Goal: Task Accomplishment & Management: Use online tool/utility

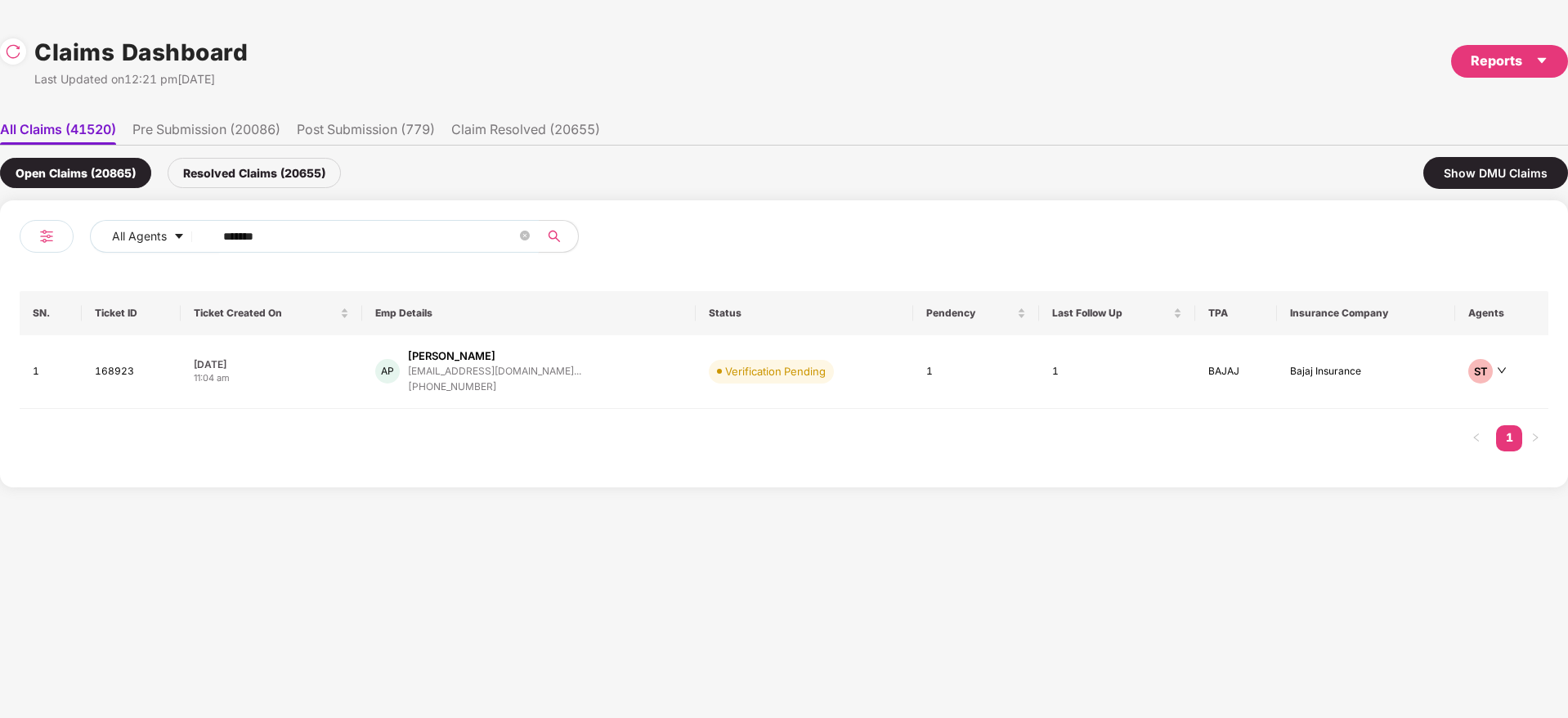
click at [287, 229] on input "******" at bounding box center [370, 237] width 293 height 25
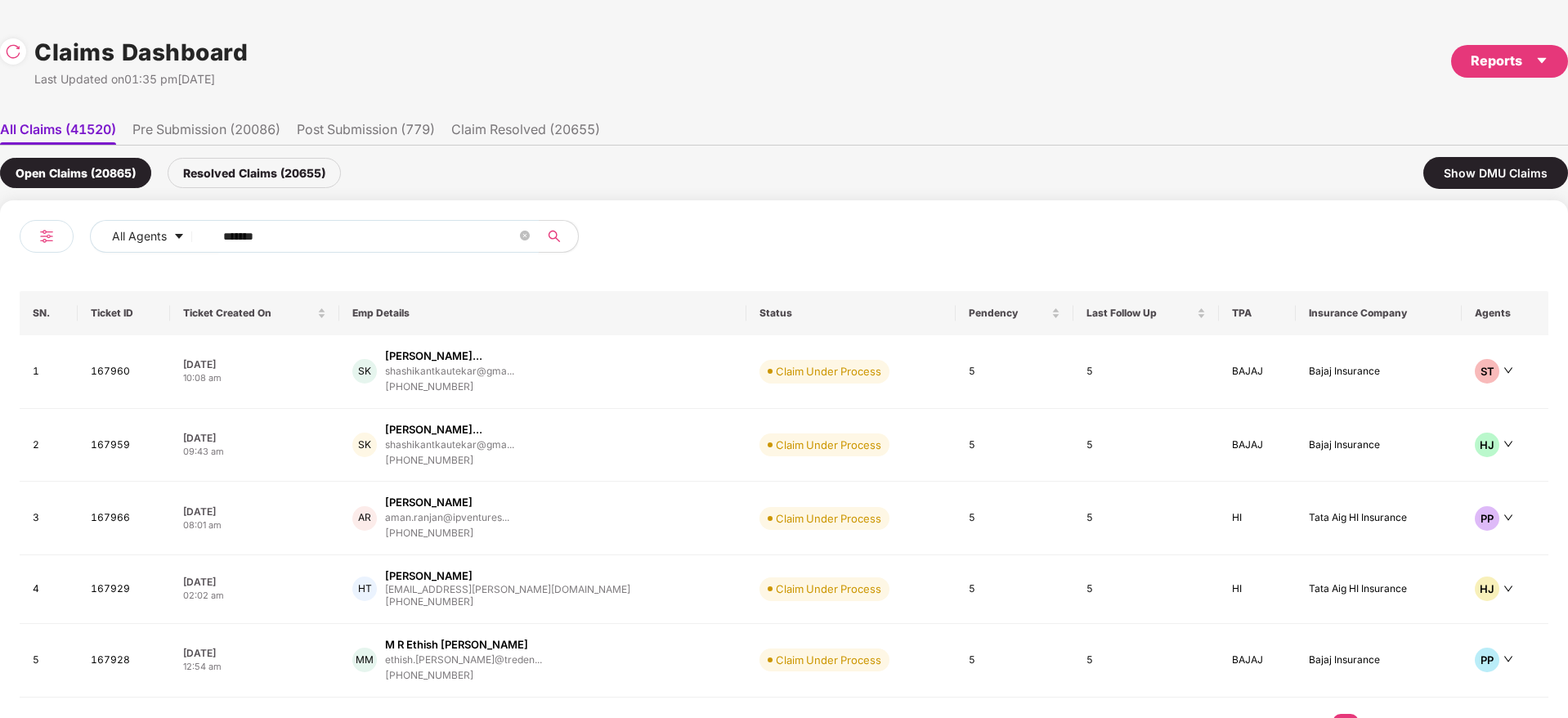
type input "******"
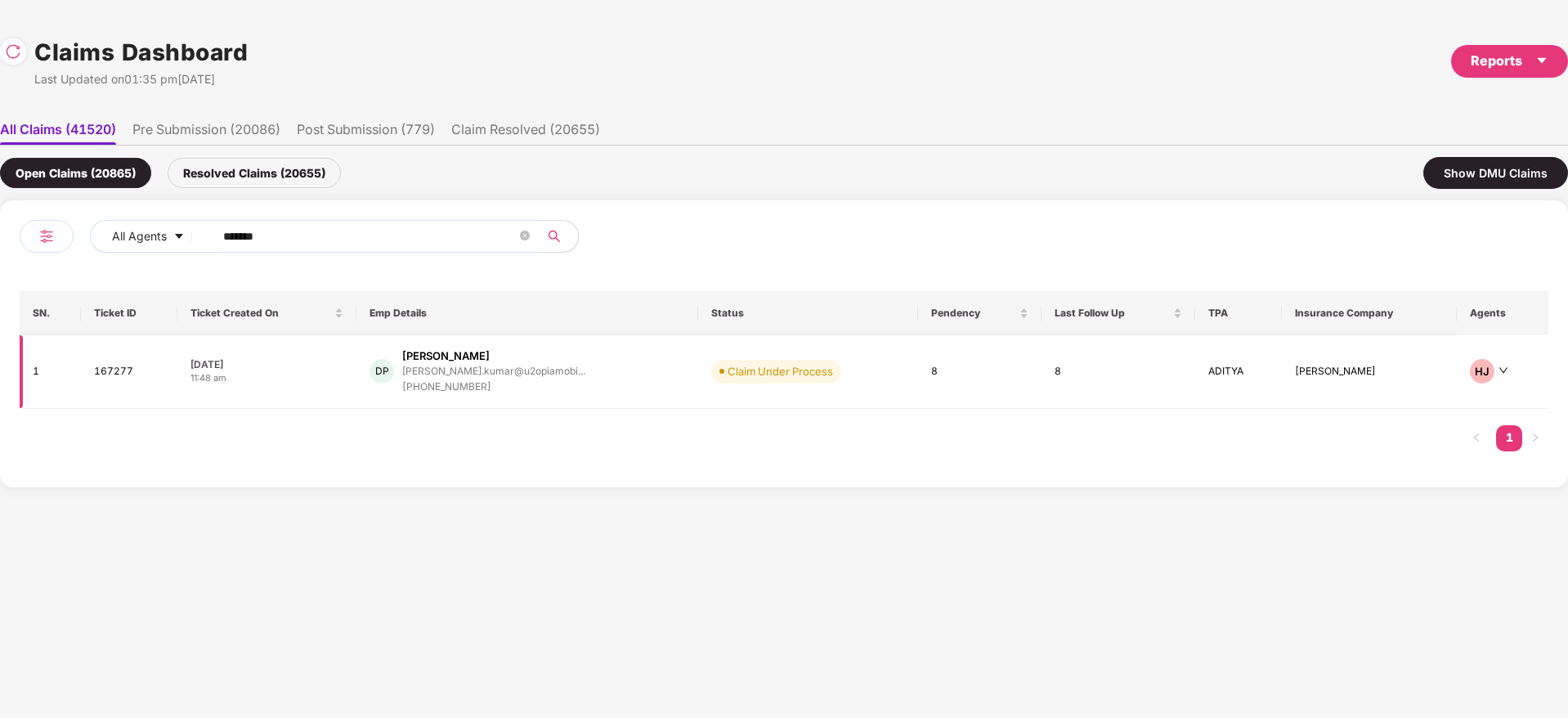
click at [626, 368] on div "DP [PERSON_NAME] [PERSON_NAME].kumar@u2opiamobi... [PHONE_NUMBER]" at bounding box center [526, 371] width 315 height 47
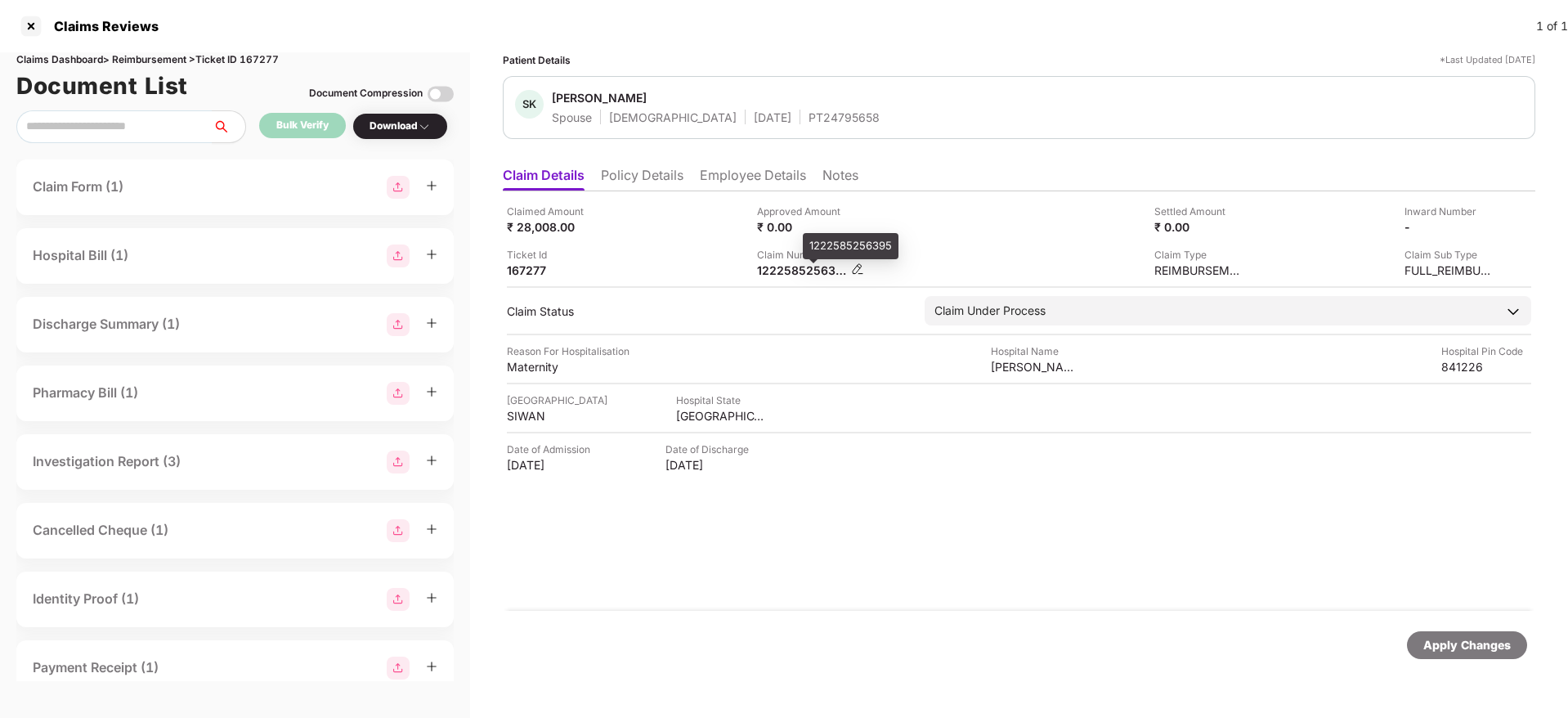
click at [777, 271] on div "1222585256395" at bounding box center [802, 270] width 90 height 16
copy div
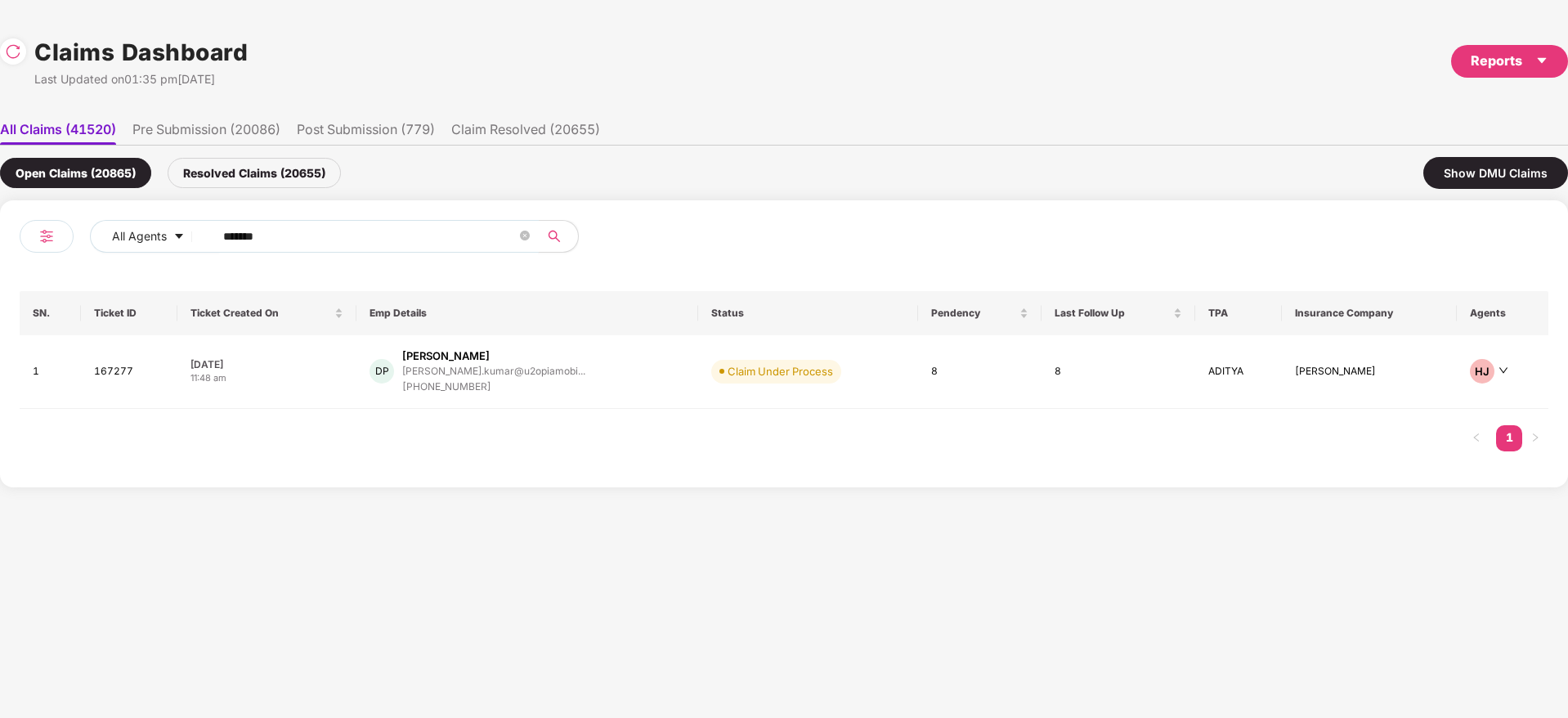
drag, startPoint x: 332, startPoint y: 238, endPoint x: 228, endPoint y: 241, distance: 104.0
click at [212, 239] on span "******" at bounding box center [371, 237] width 335 height 33
paste input "text"
type input "******"
click at [627, 380] on div "AP [PERSON_NAME] [EMAIL_ADDRESS][DOMAIN_NAME]... [PHONE_NUMBER]" at bounding box center [528, 371] width 307 height 47
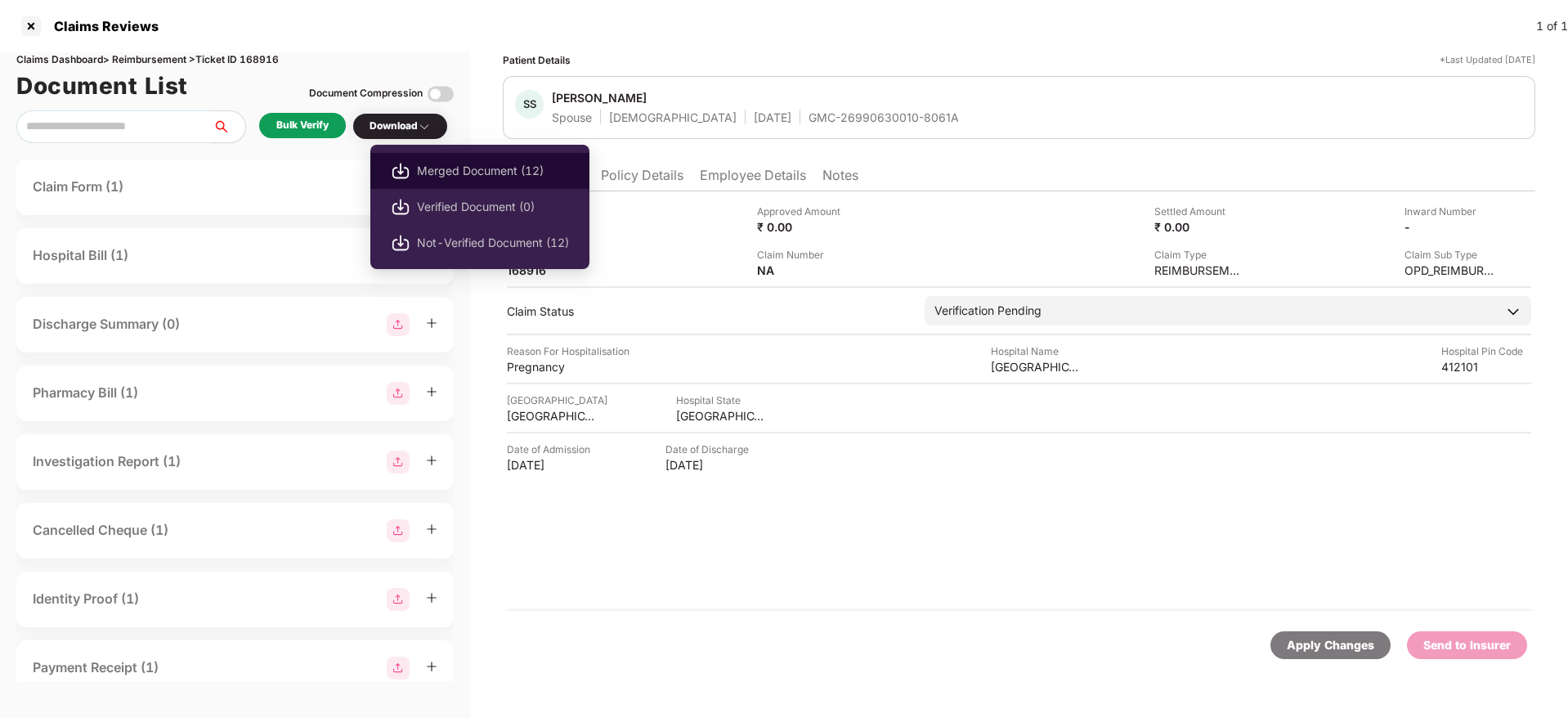
click at [467, 177] on span "Merged Document (12)" at bounding box center [493, 171] width 152 height 18
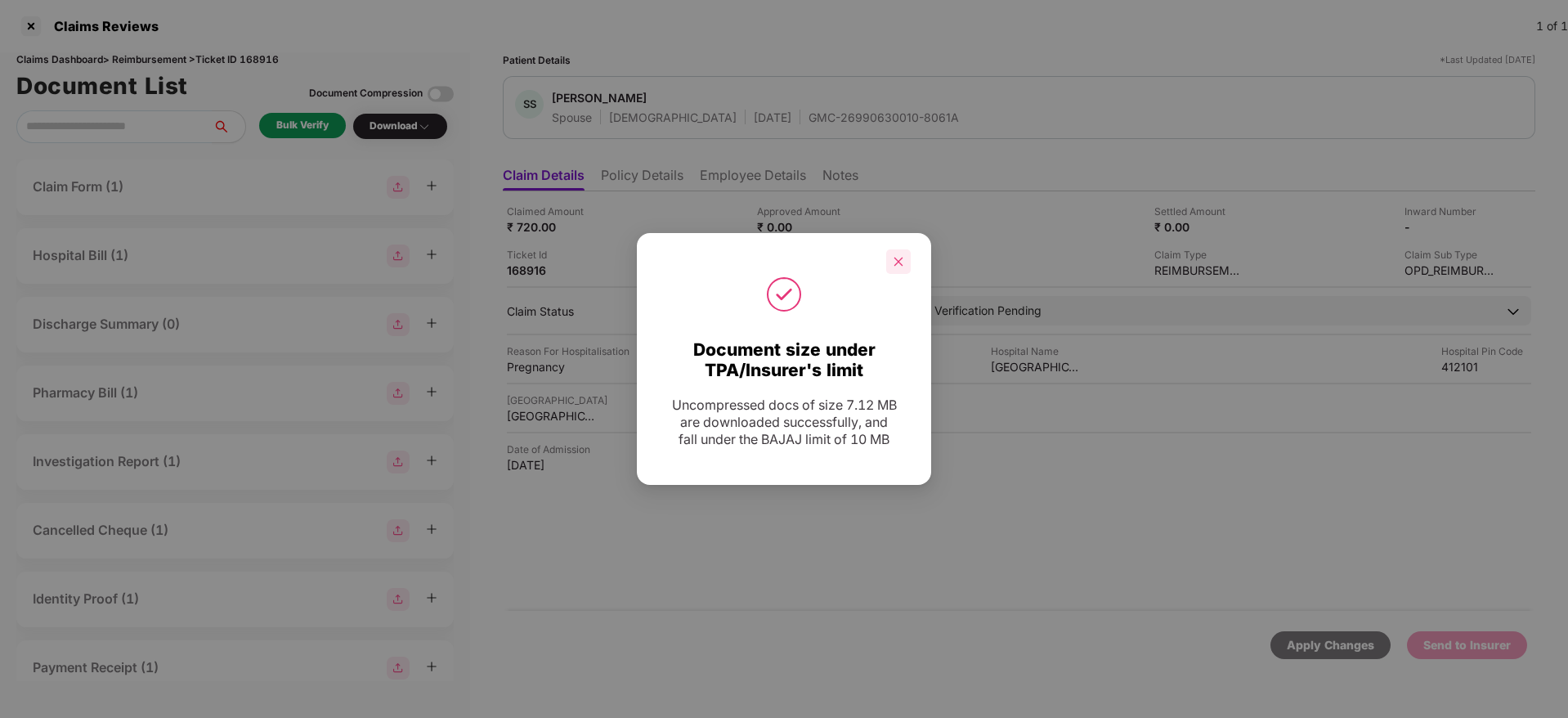
click at [899, 265] on icon "close" at bounding box center [898, 262] width 11 height 11
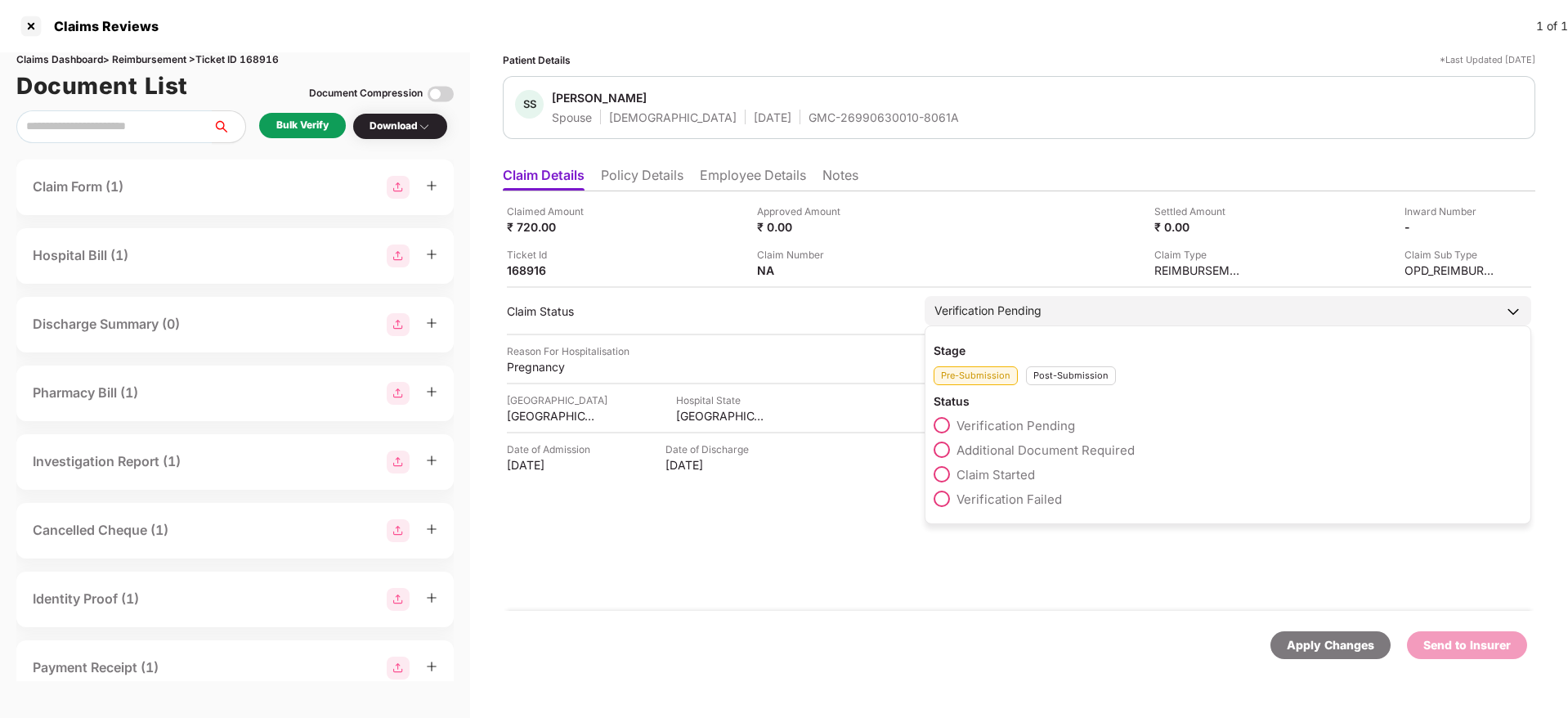
click at [1023, 449] on span "Additional Document Required" at bounding box center [1046, 449] width 178 height 16
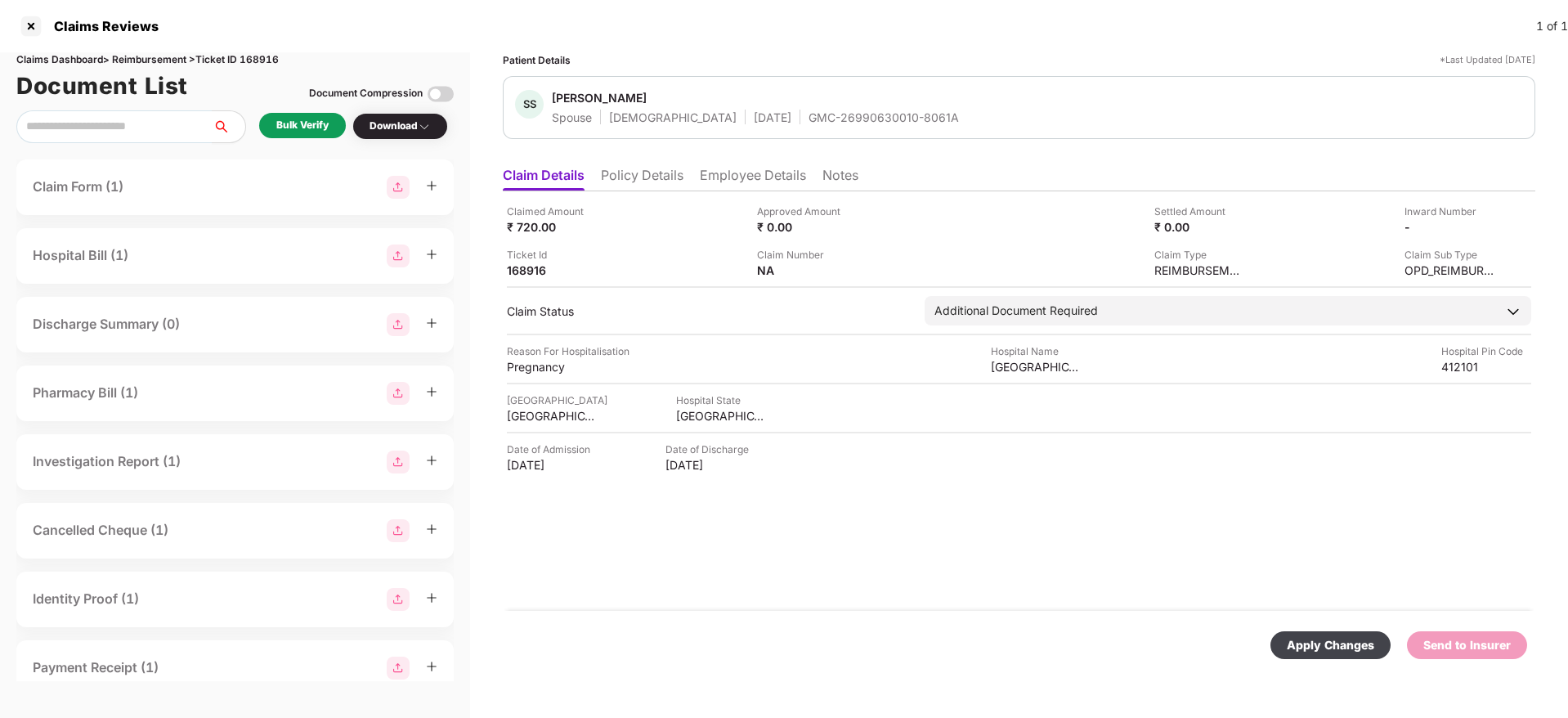
click at [1337, 647] on div "Apply Changes" at bounding box center [1331, 645] width 88 height 18
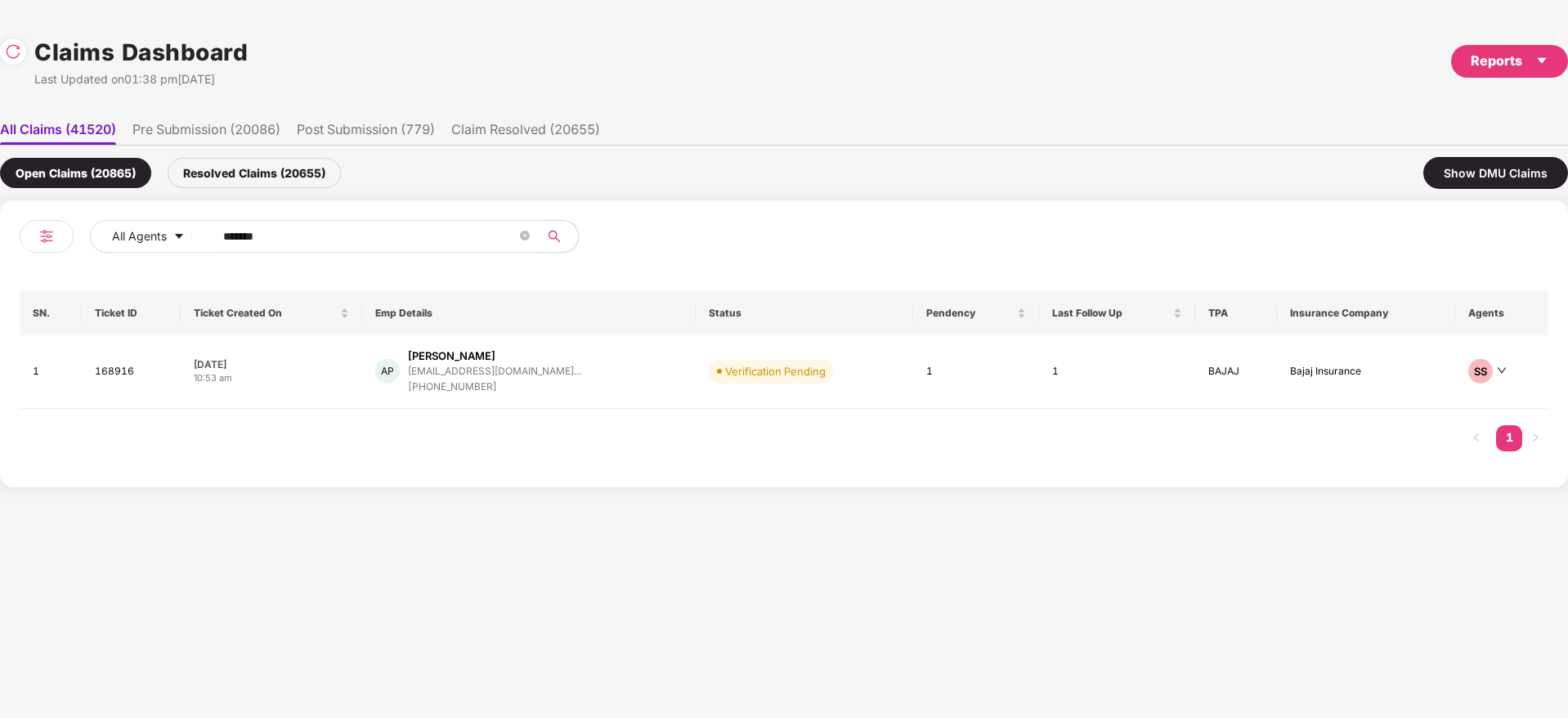
drag, startPoint x: 346, startPoint y: 243, endPoint x: 79, endPoint y: 256, distance: 267.3
click at [80, 255] on div "All Agents ******" at bounding box center [402, 243] width 765 height 46
paste input "text"
type input "******"
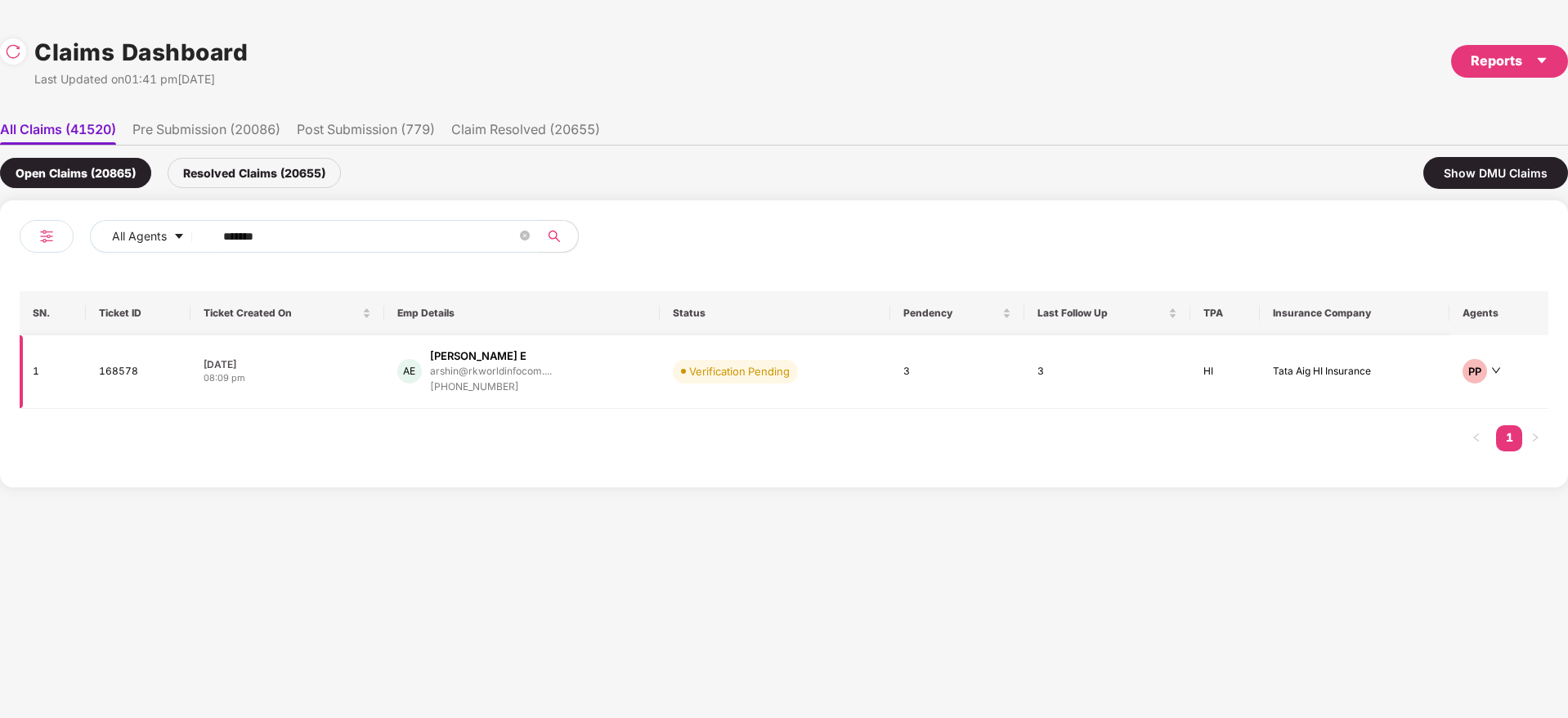
click at [594, 382] on div "AE [PERSON_NAME] E [PERSON_NAME]@rkworldinfocom.... [PHONE_NUMBER]" at bounding box center [522, 371] width 250 height 47
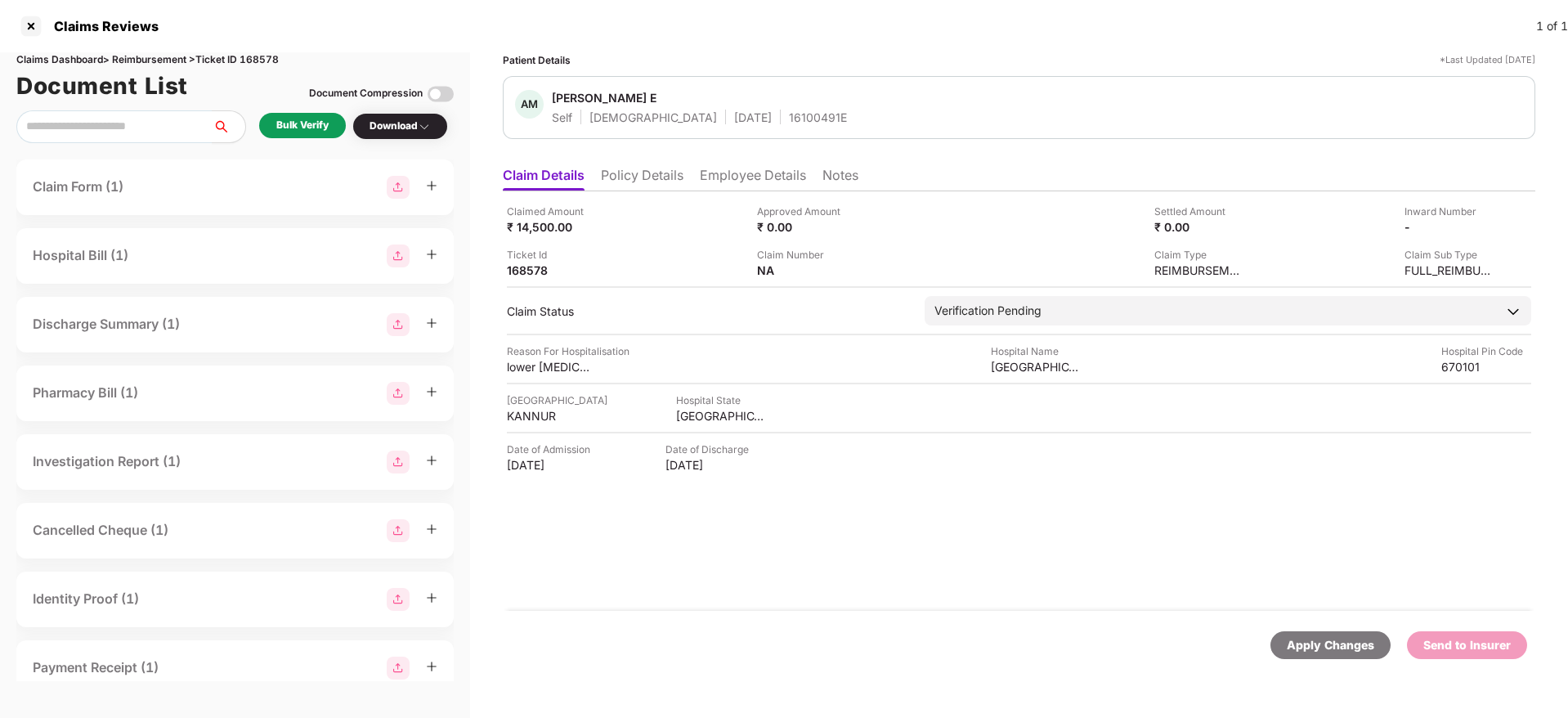
click at [310, 131] on div "Bulk Verify" at bounding box center [303, 125] width 52 height 16
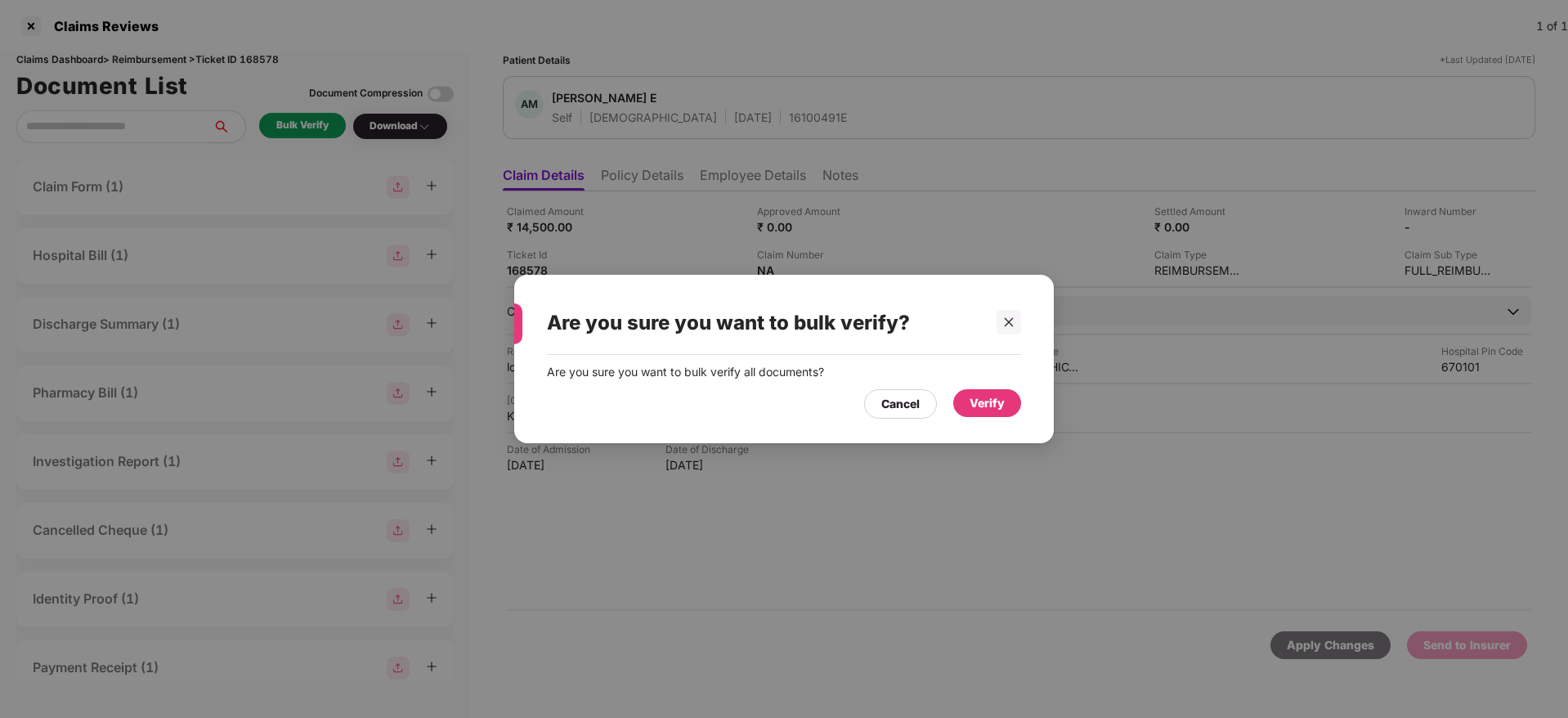
click at [1014, 401] on div "Verify" at bounding box center [987, 403] width 68 height 28
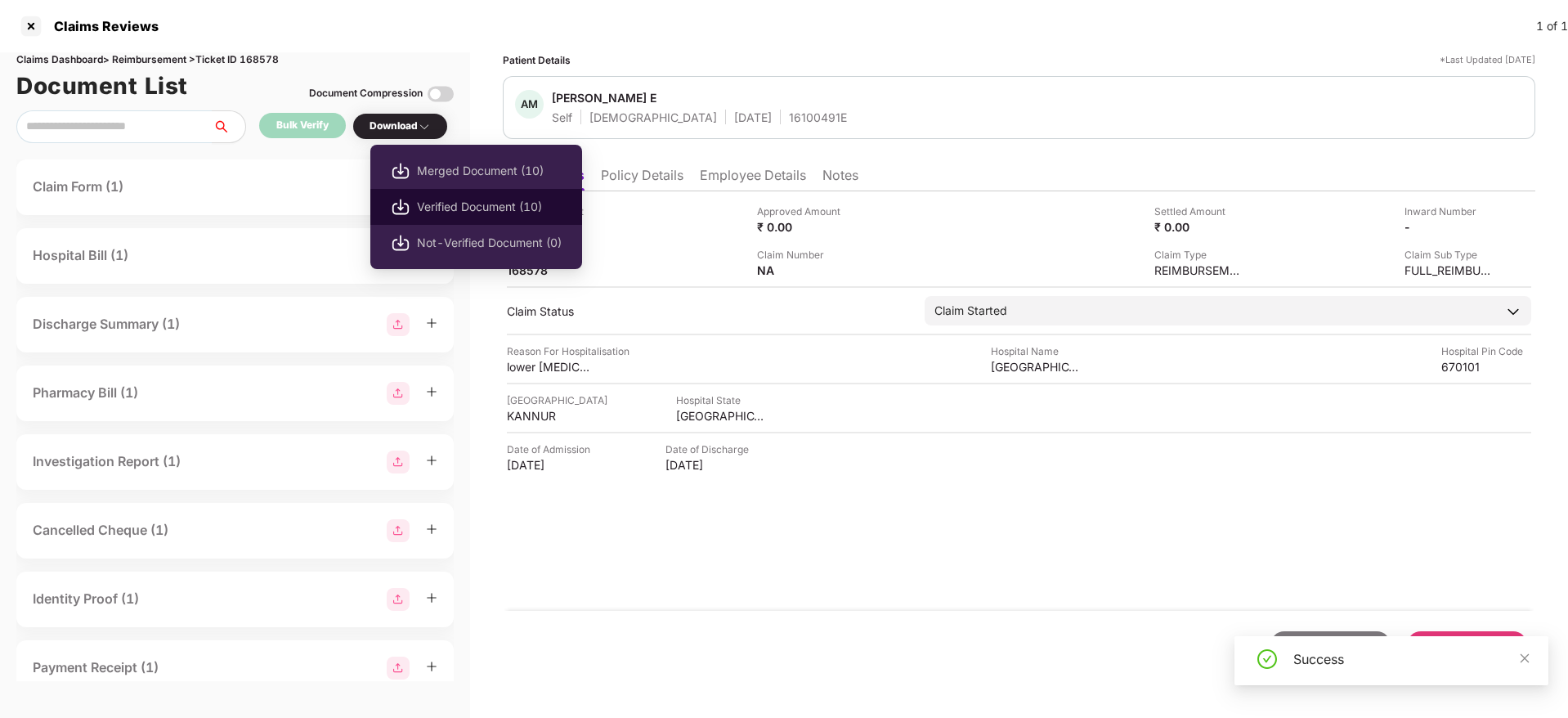
click at [464, 204] on span "Verified Document (10)" at bounding box center [489, 207] width 145 height 18
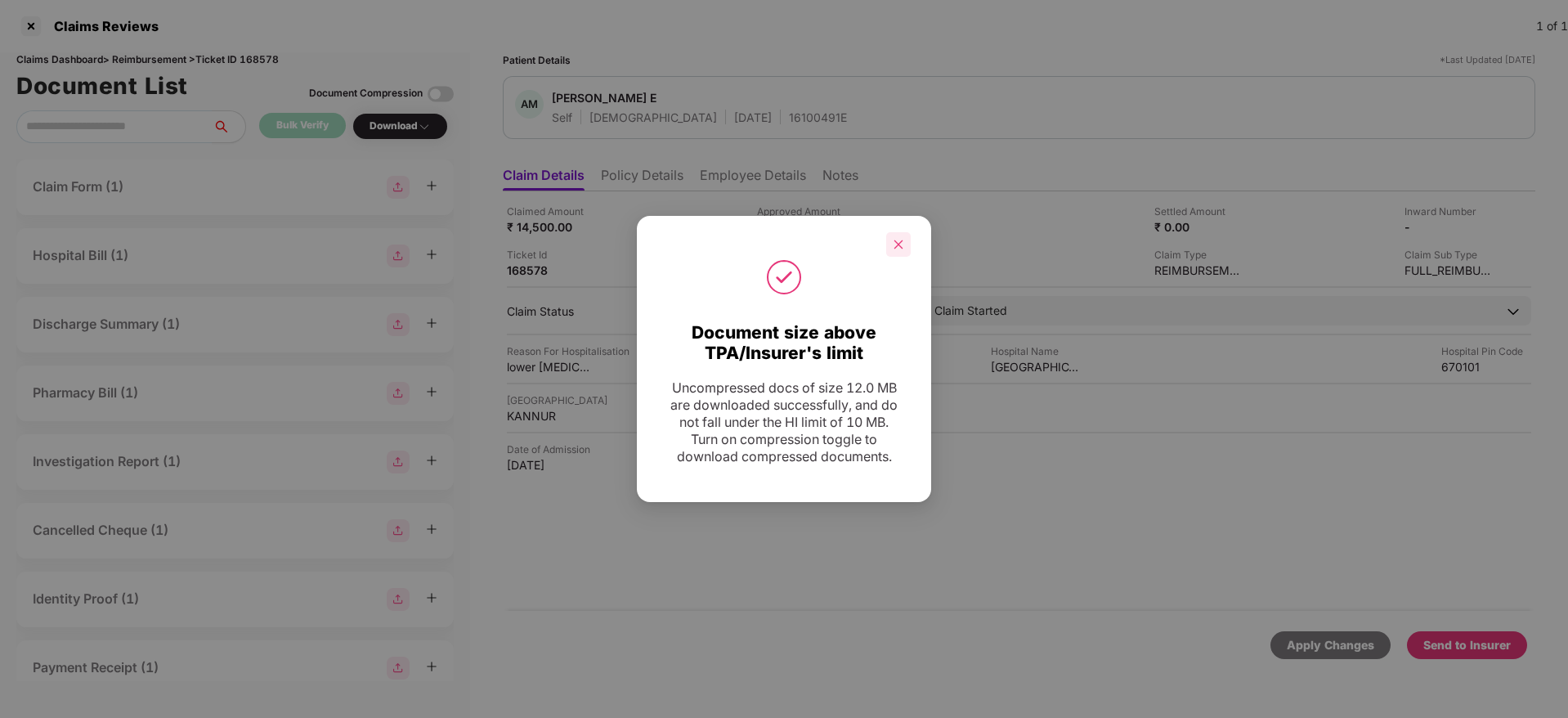
click at [889, 246] on div at bounding box center [898, 245] width 25 height 25
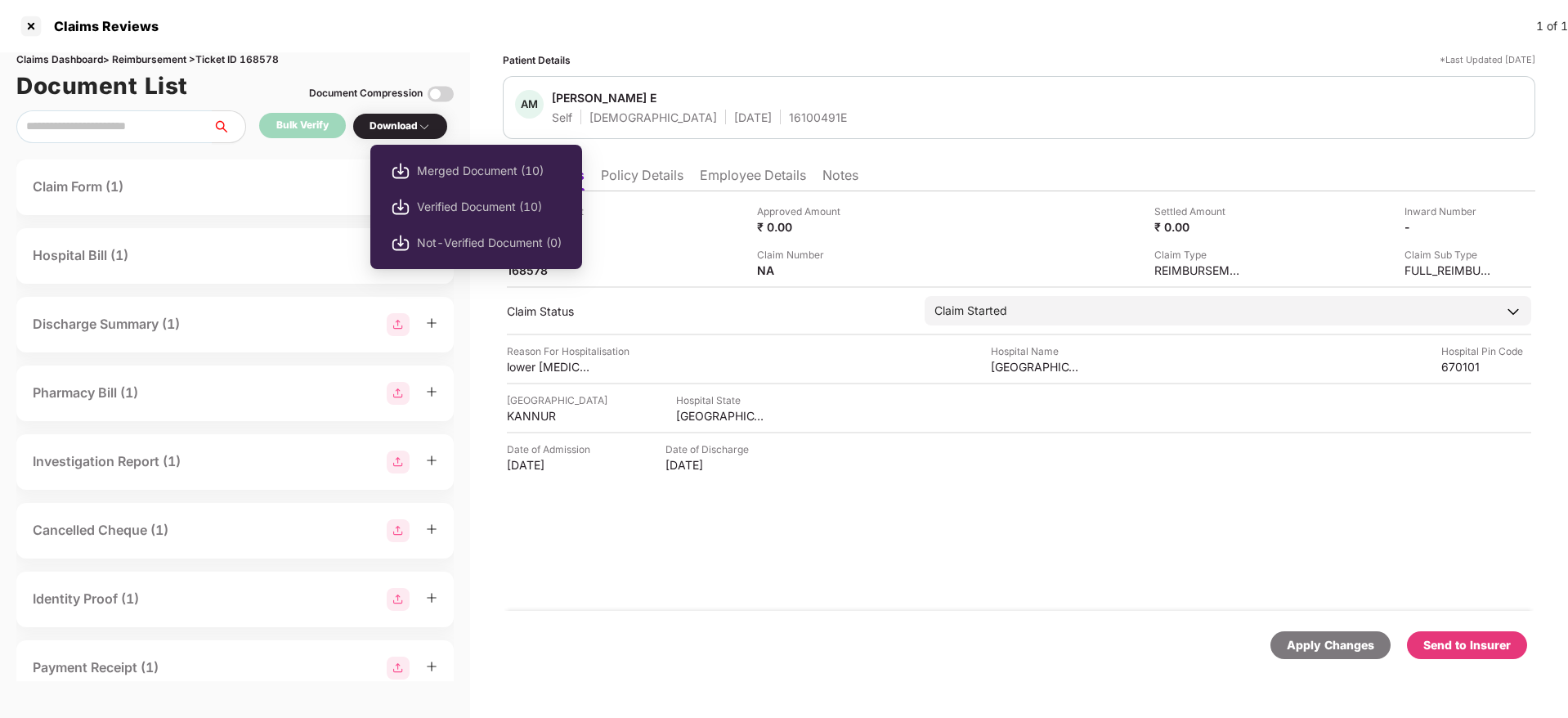
click at [442, 202] on span "Verified Document (10)" at bounding box center [489, 207] width 145 height 18
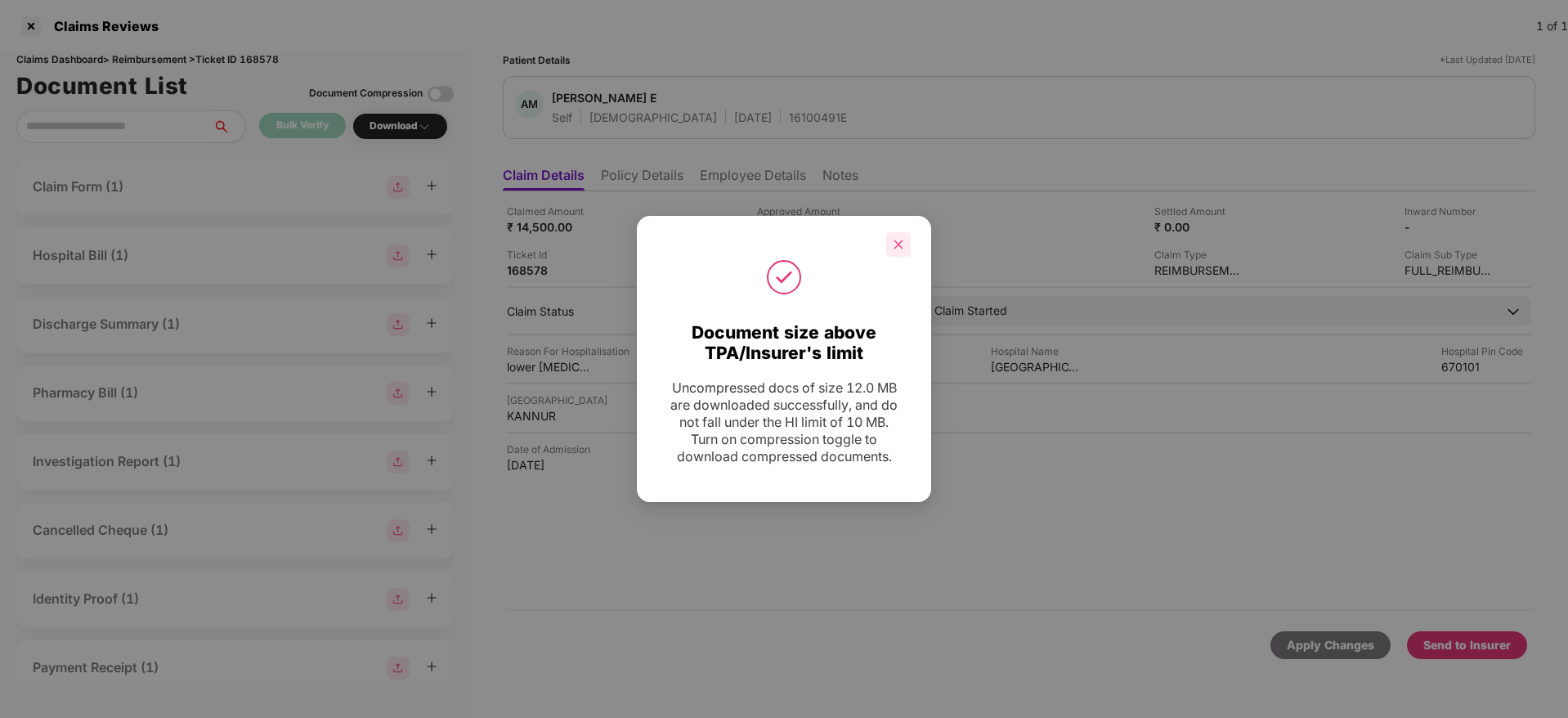
click at [895, 236] on div at bounding box center [898, 245] width 25 height 25
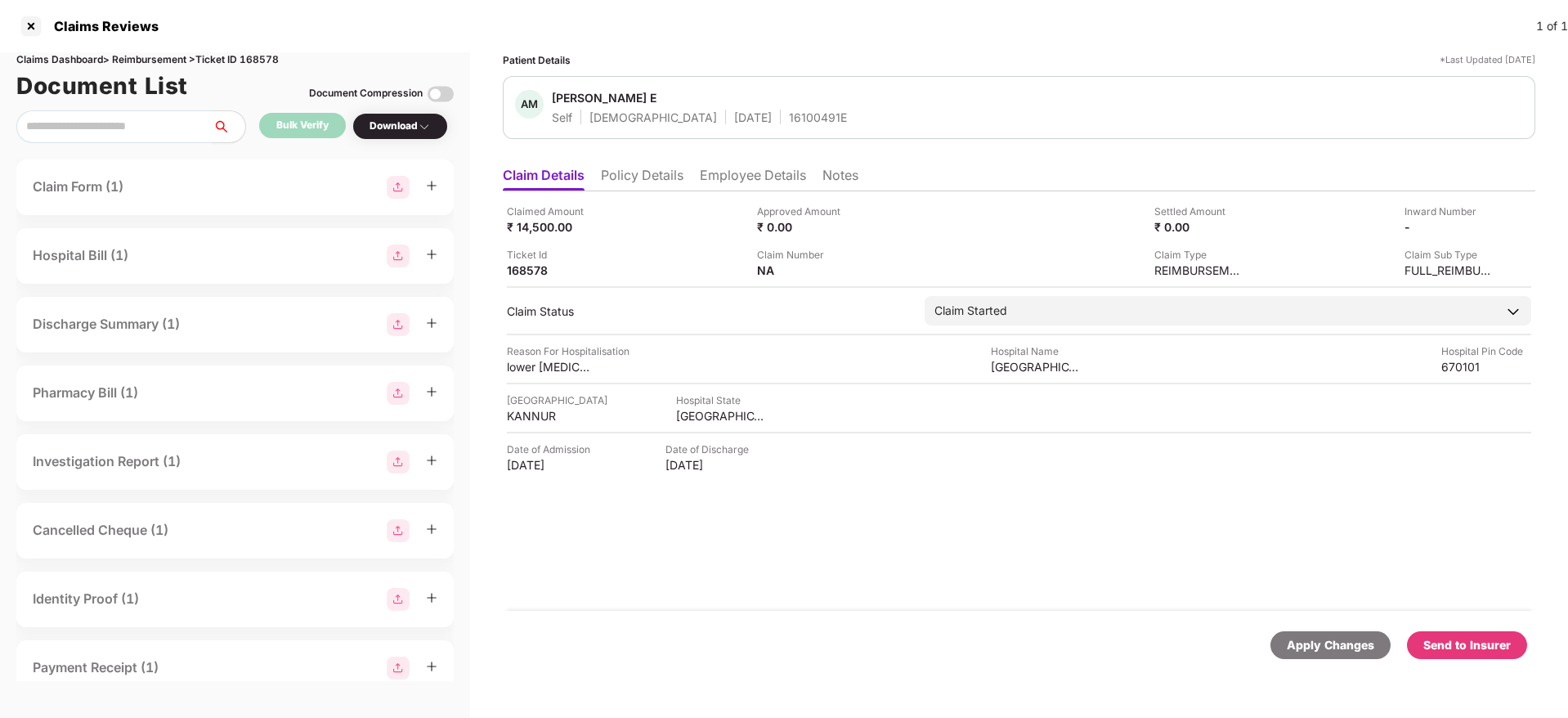
click at [1494, 664] on div "Apply Changes Send to Insurer" at bounding box center [1019, 645] width 1033 height 69
click at [1489, 650] on div "Send to Insurer" at bounding box center [1467, 645] width 88 height 18
click at [628, 181] on li "Policy Details" at bounding box center [642, 178] width 83 height 24
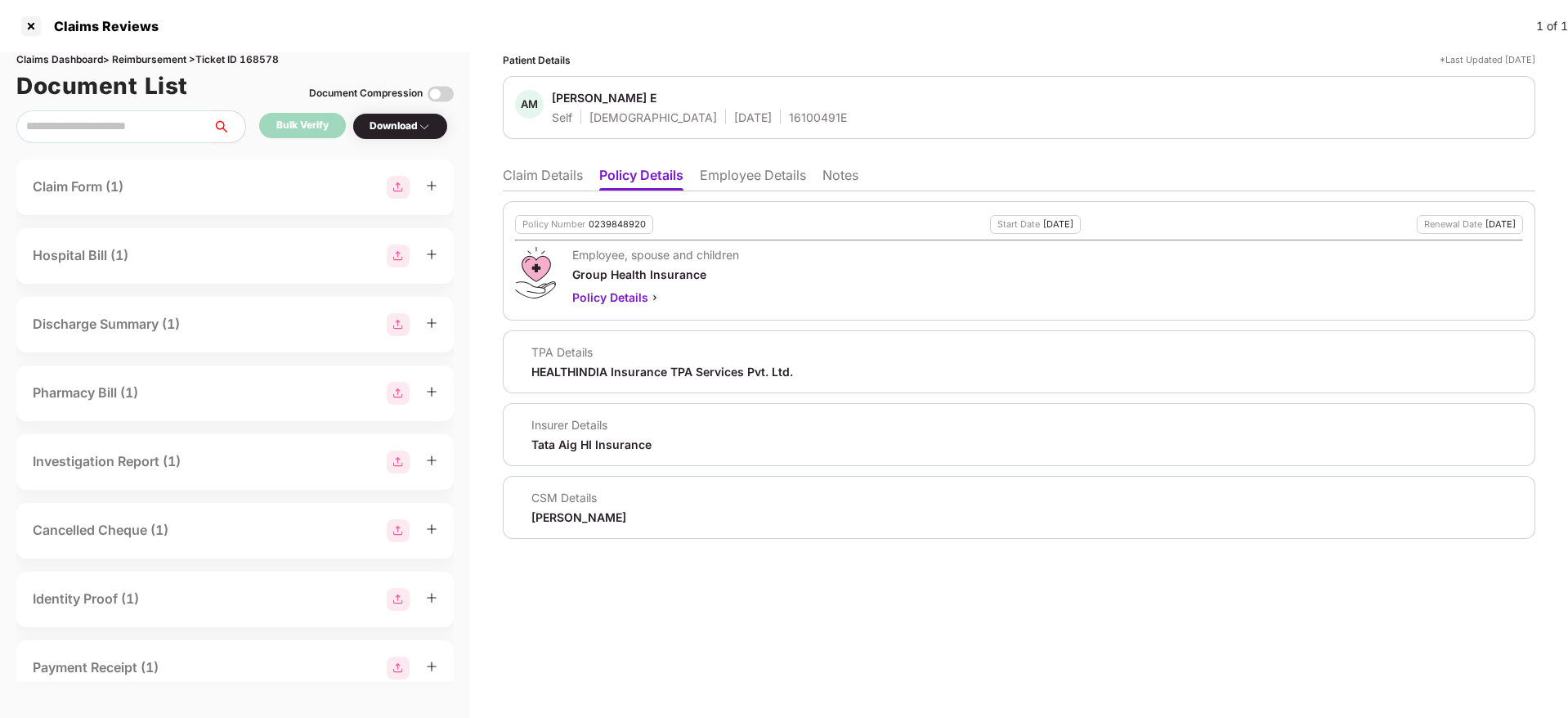
click at [563, 174] on li "Claim Details" at bounding box center [543, 178] width 80 height 24
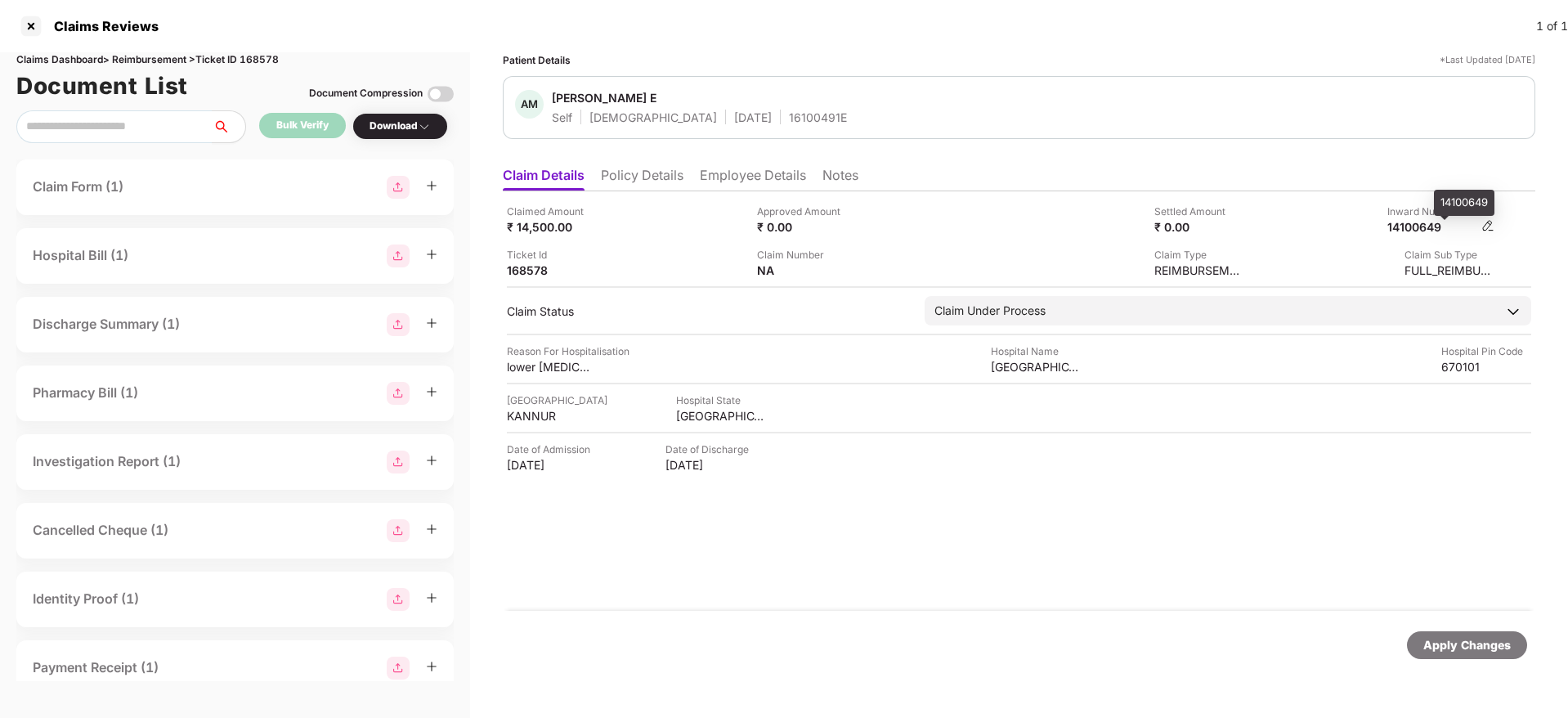
click at [1416, 229] on div "14100649" at bounding box center [1433, 227] width 90 height 16
copy div "14100649"
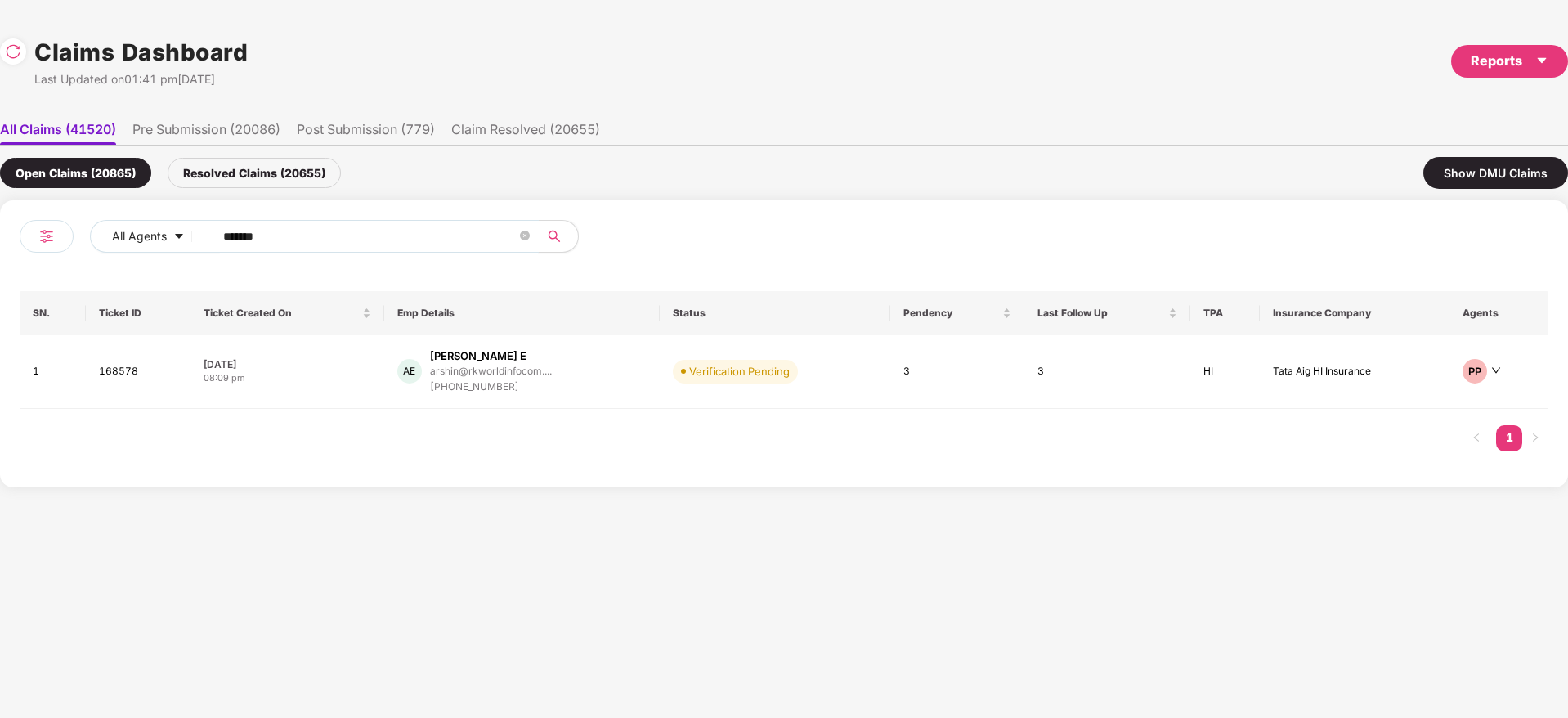
drag, startPoint x: 282, startPoint y: 237, endPoint x: 0, endPoint y: 312, distance: 291.8
click at [0, 312] on div "All Agents ****** SN. Ticket ID Ticket Created On Emp Details Status Pendency L…" at bounding box center [784, 344] width 1568 height 287
paste input "text"
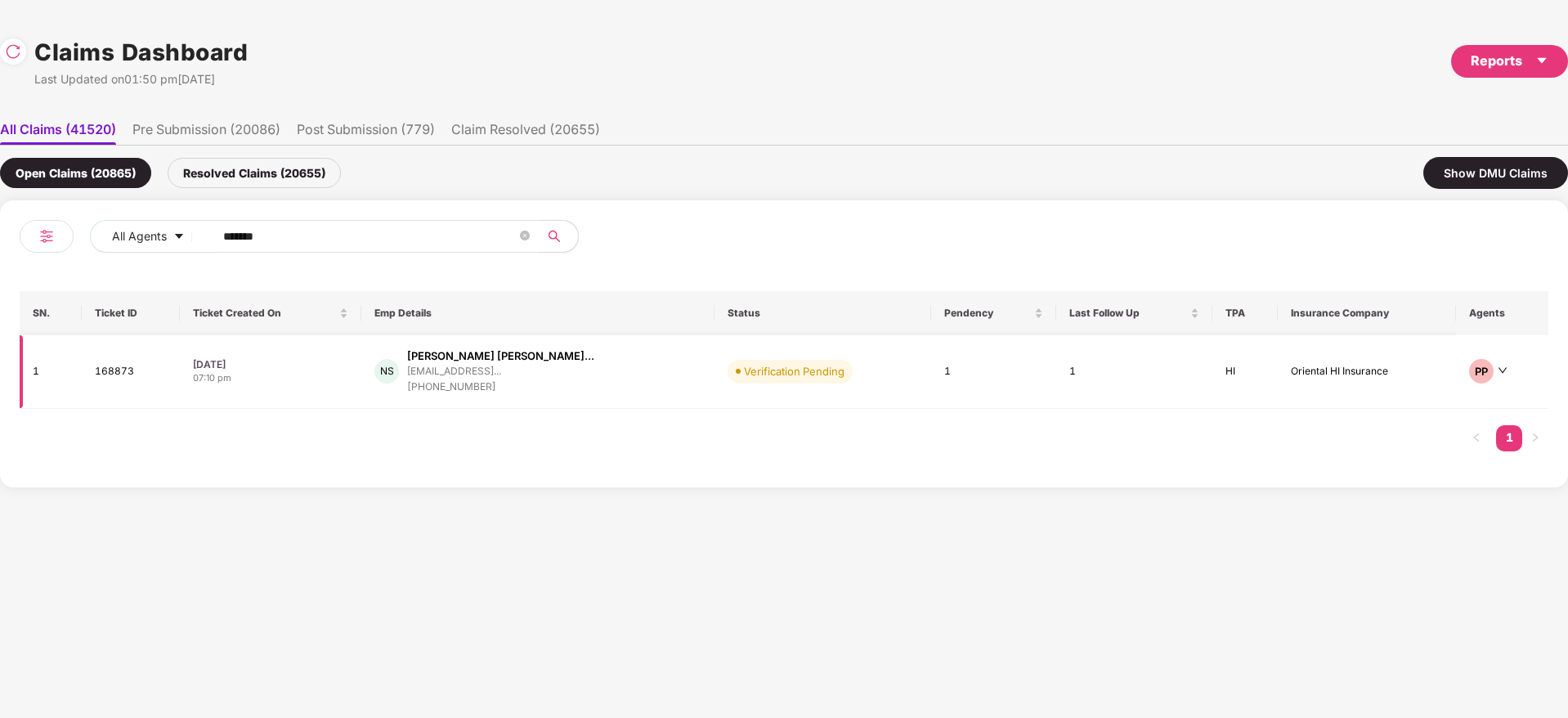
type input "******"
click at [585, 372] on div "[PERSON_NAME] [PERSON_NAME] Sa... [EMAIL_ADDRESS]... [PHONE_NUMBER]" at bounding box center [537, 371] width 326 height 47
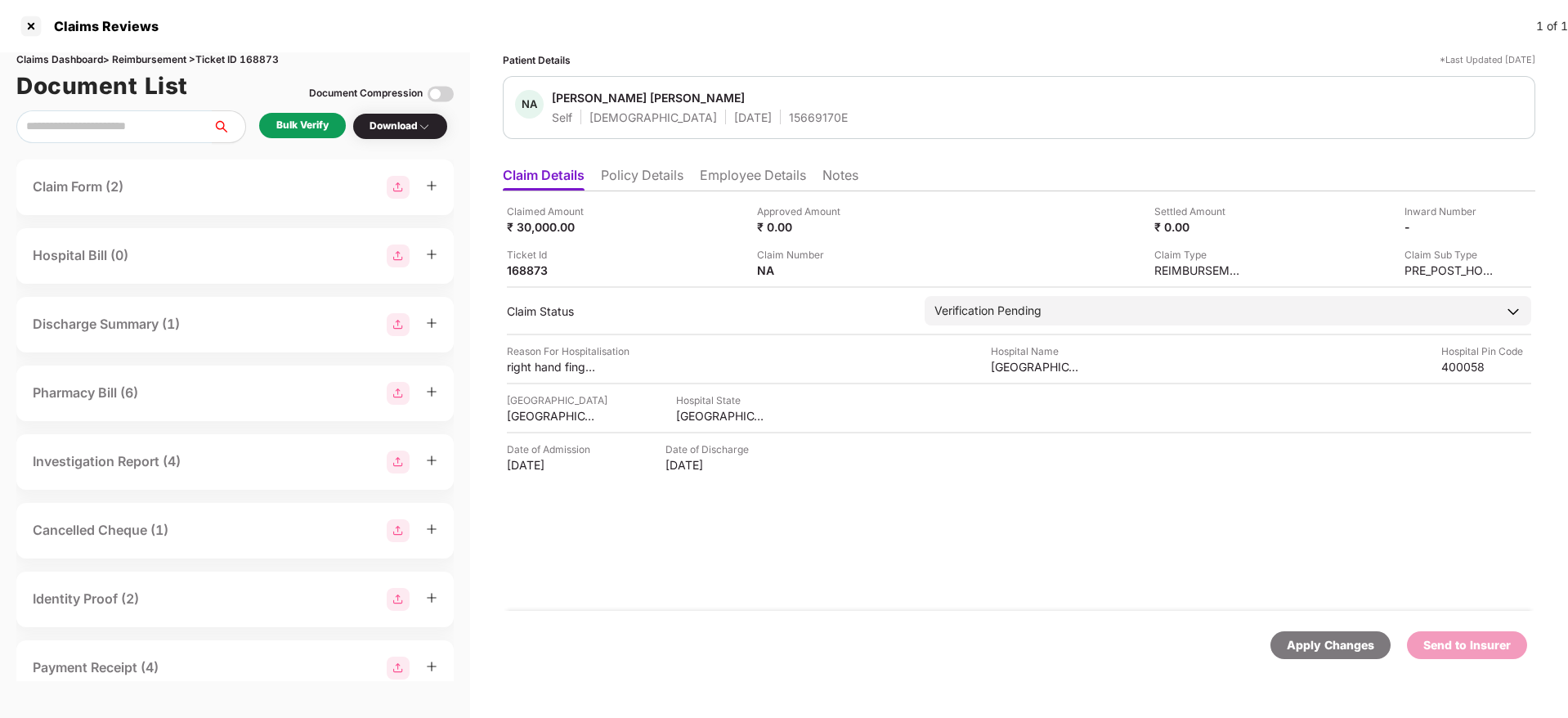
click at [309, 120] on div "Bulk Verify" at bounding box center [303, 125] width 52 height 16
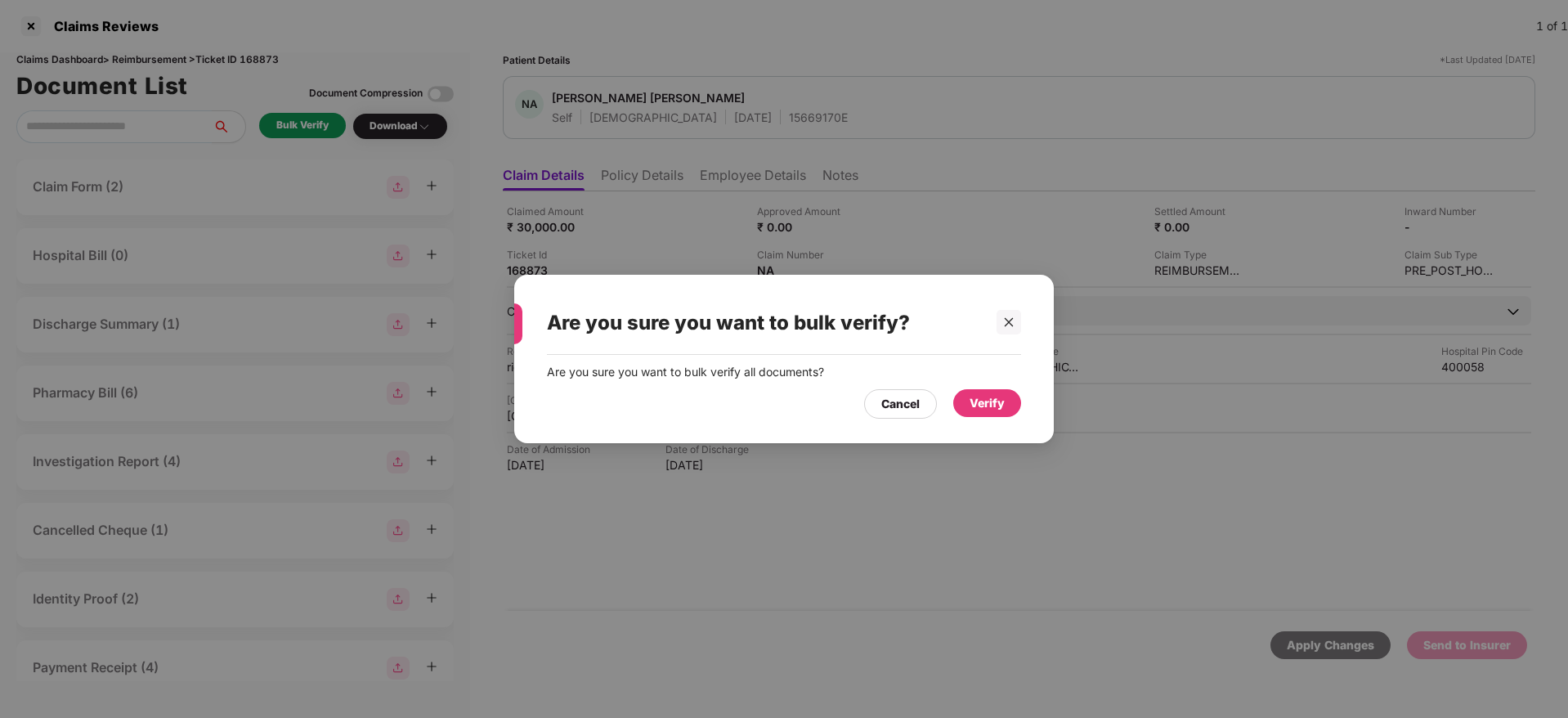
click at [992, 397] on div "Verify" at bounding box center [987, 403] width 35 height 18
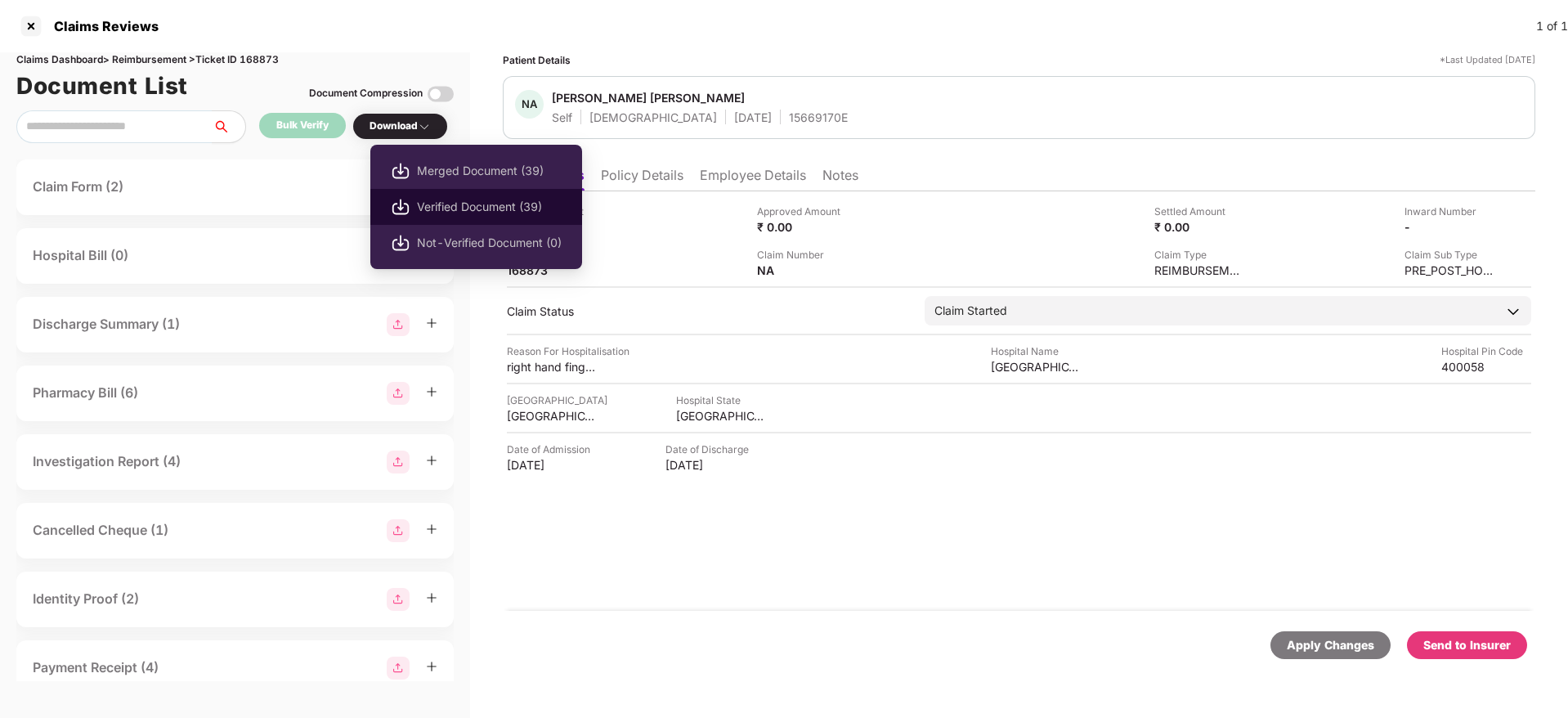
click at [468, 212] on span "Verified Document (39)" at bounding box center [489, 207] width 145 height 18
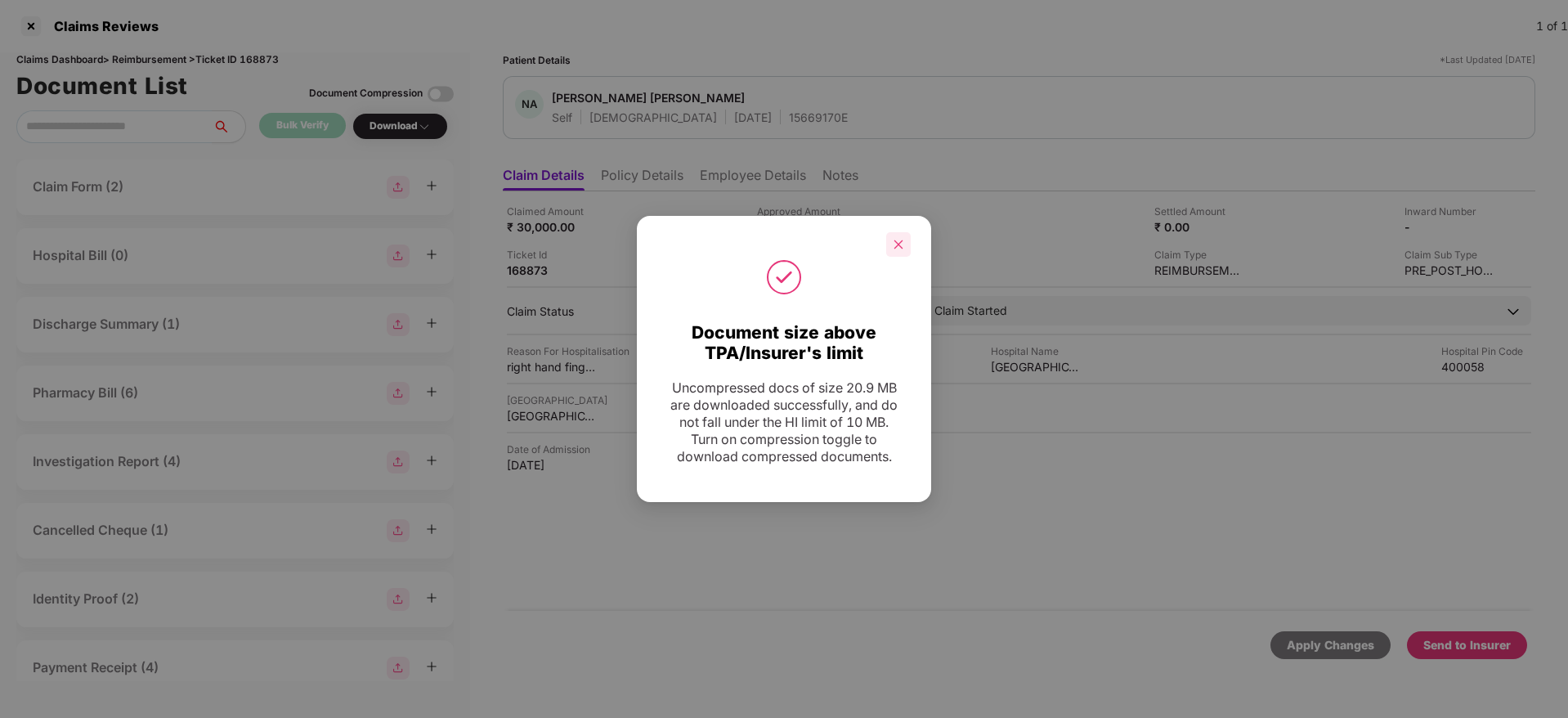
click at [898, 242] on icon "close" at bounding box center [898, 245] width 11 height 11
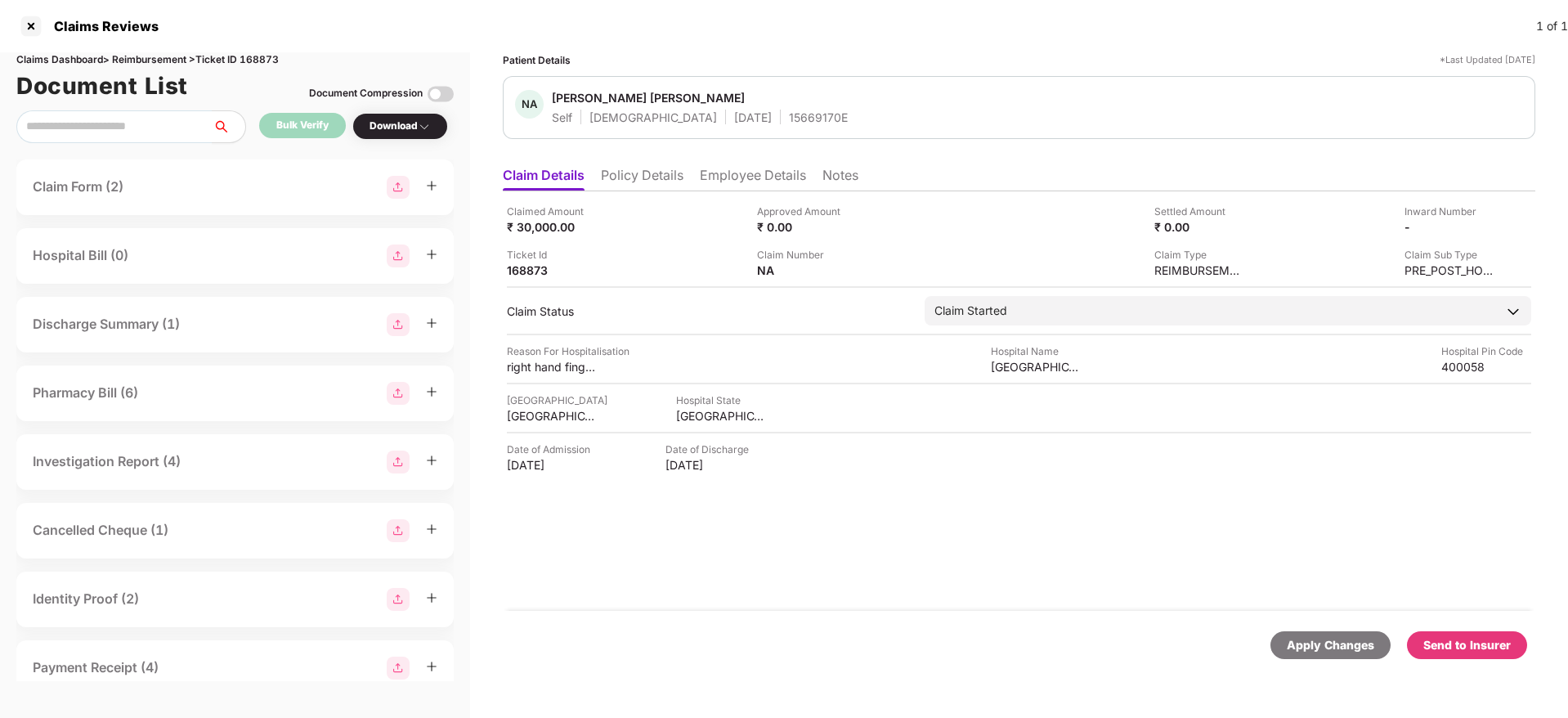
click at [890, 611] on div "Apply Changes Send to Insurer" at bounding box center [1019, 645] width 1033 height 69
click at [426, 115] on div "Download" at bounding box center [400, 126] width 96 height 27
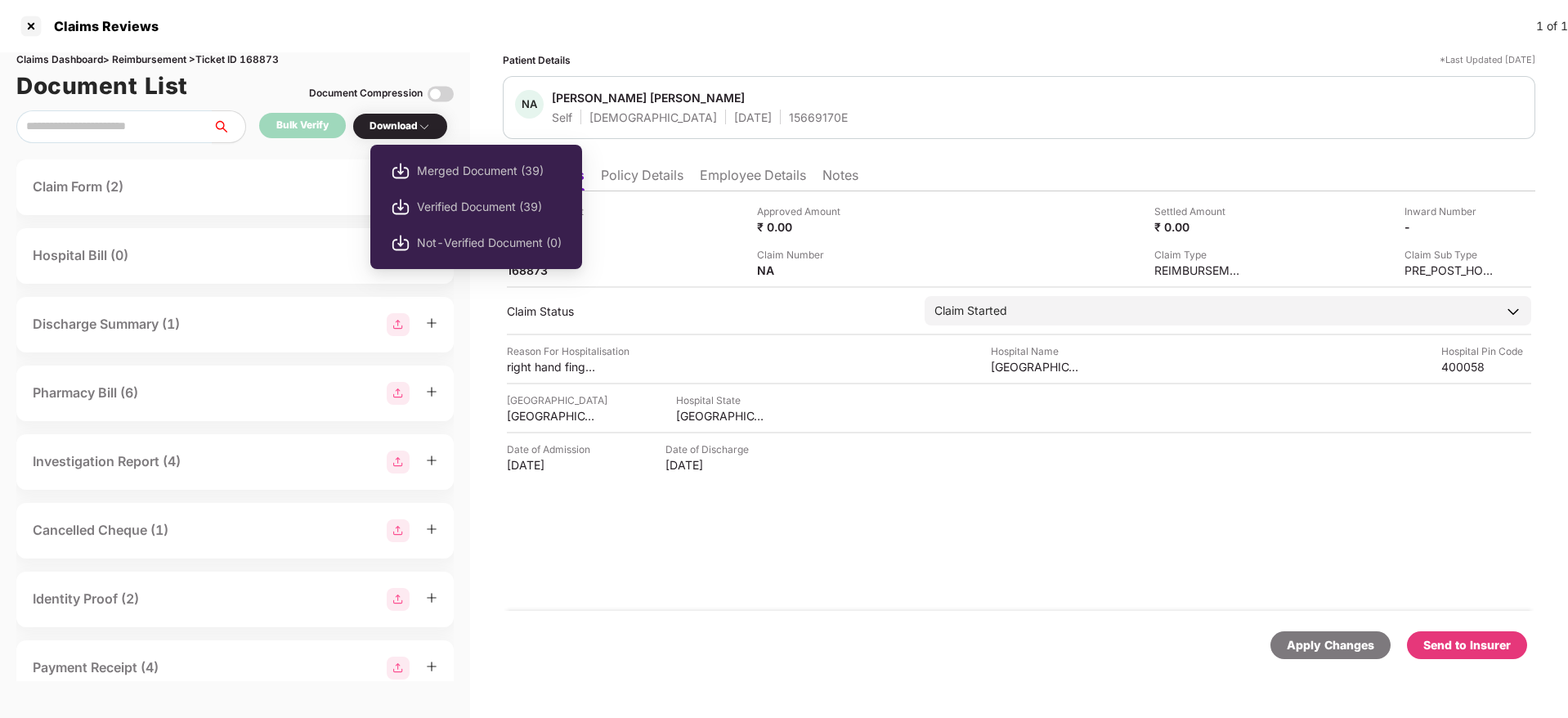
click at [419, 119] on div "Download" at bounding box center [400, 126] width 61 height 16
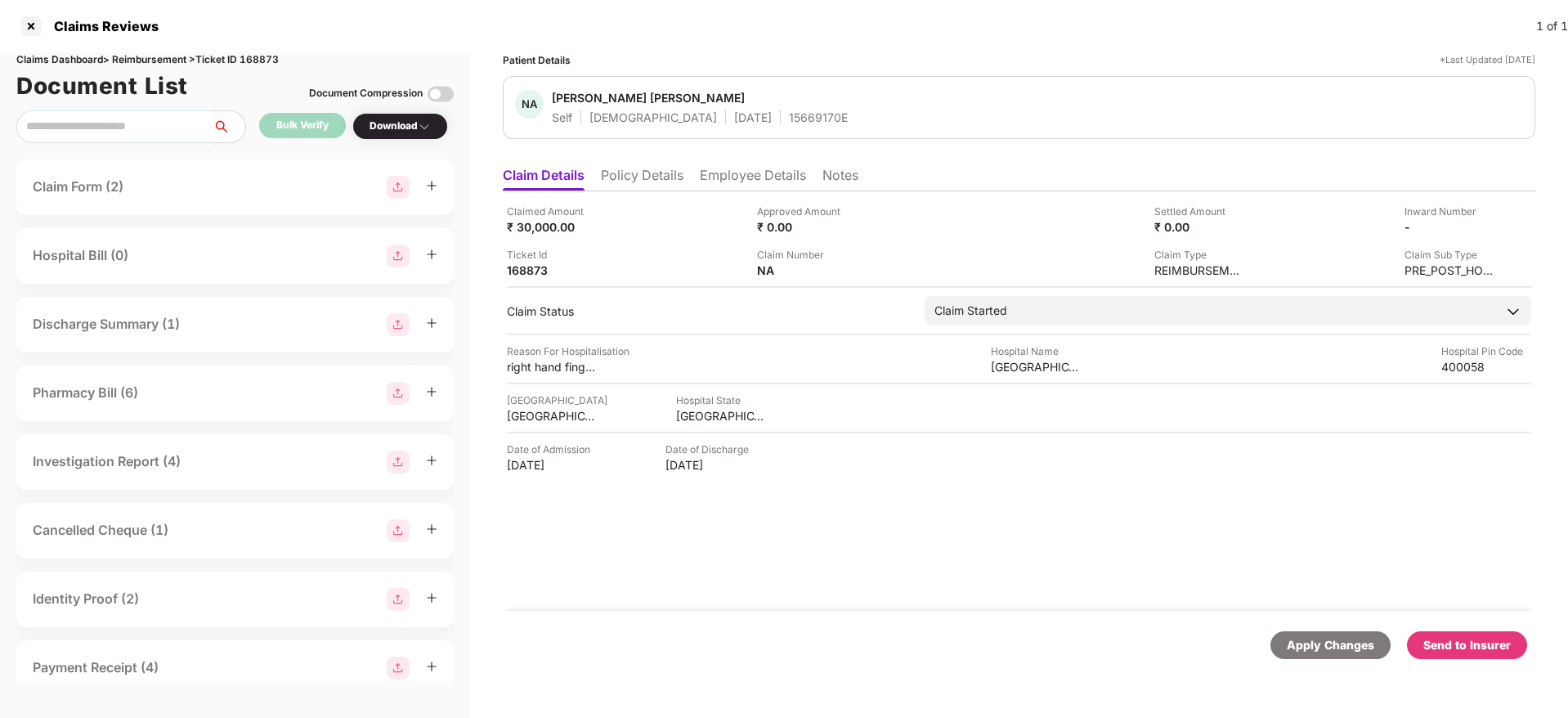
click at [419, 119] on div "Download" at bounding box center [400, 126] width 61 height 16
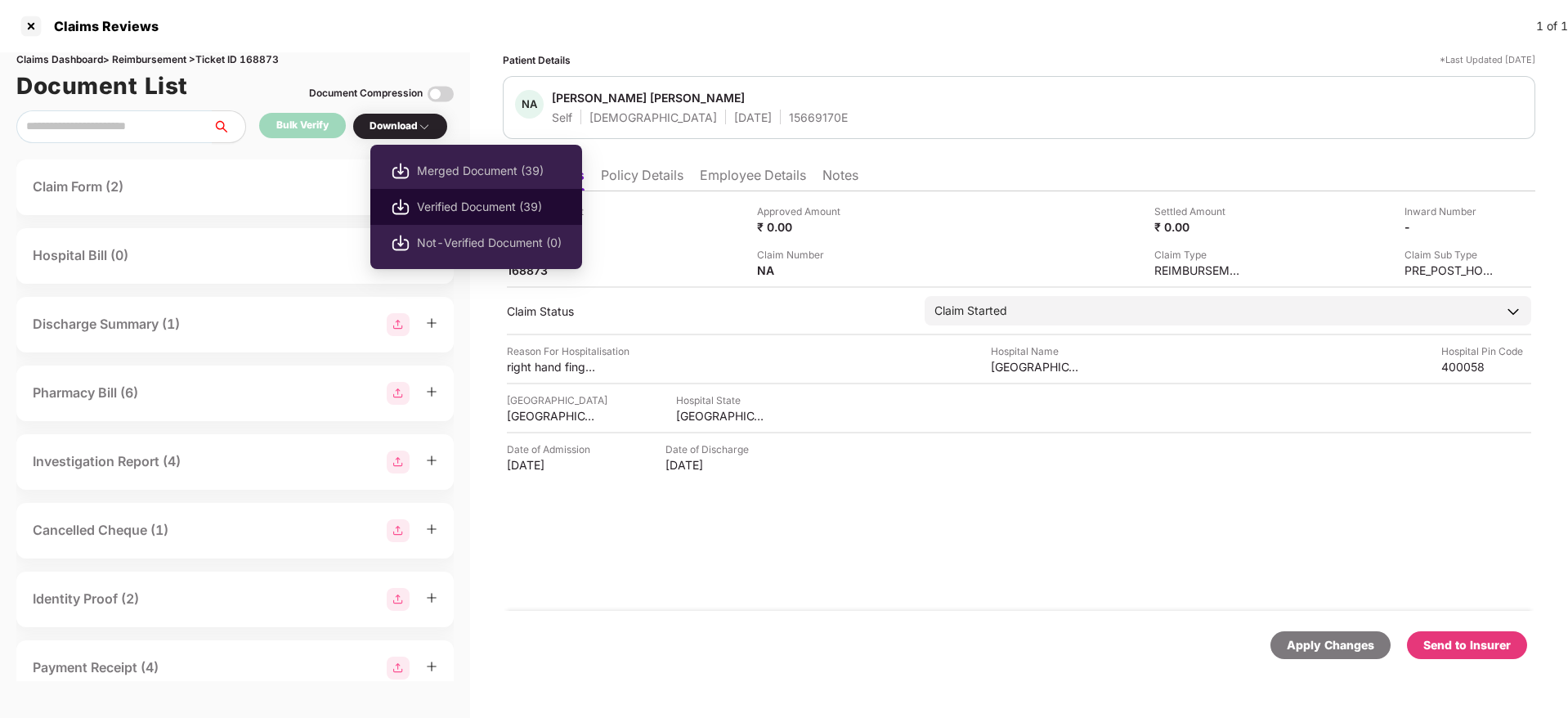
click at [482, 205] on span "Verified Document (39)" at bounding box center [489, 207] width 145 height 18
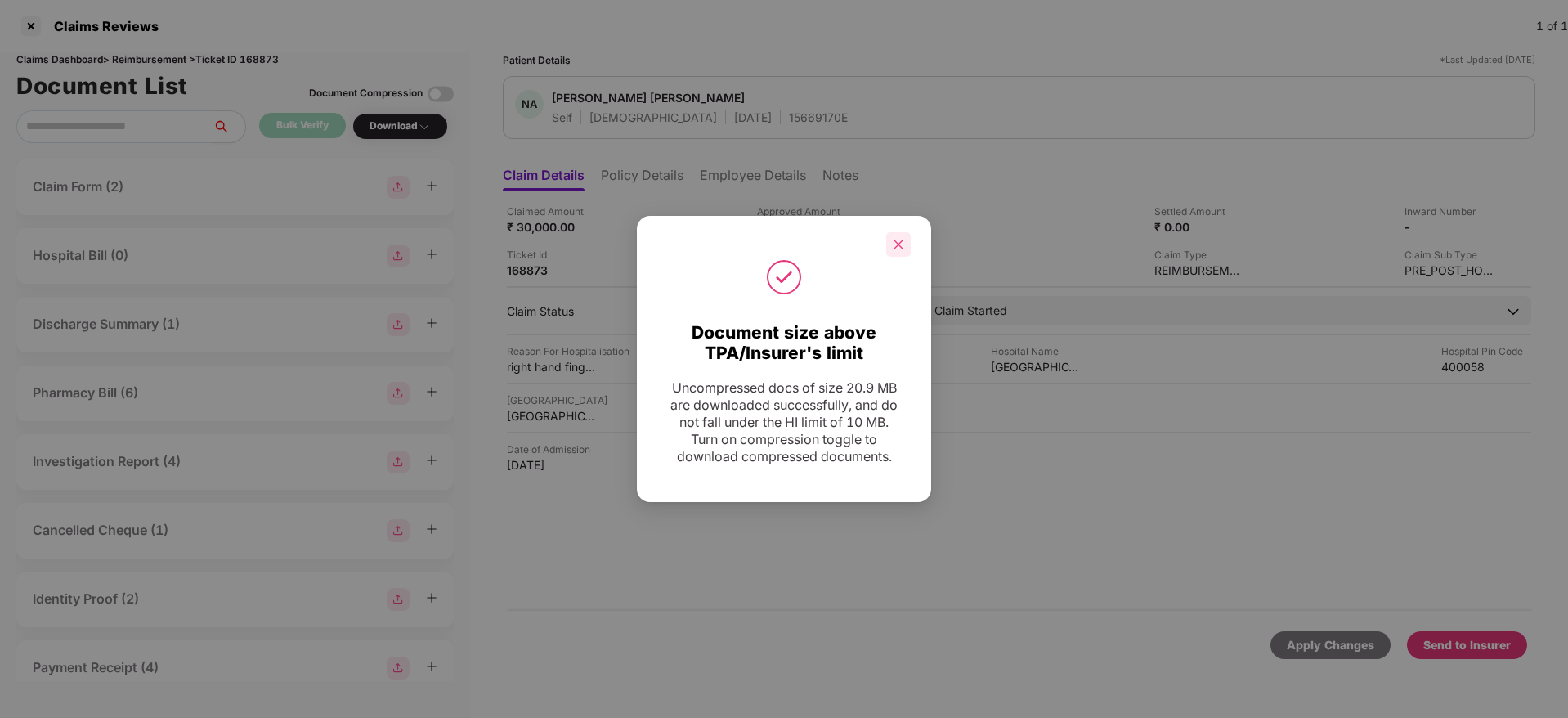
click at [908, 242] on div at bounding box center [898, 245] width 25 height 25
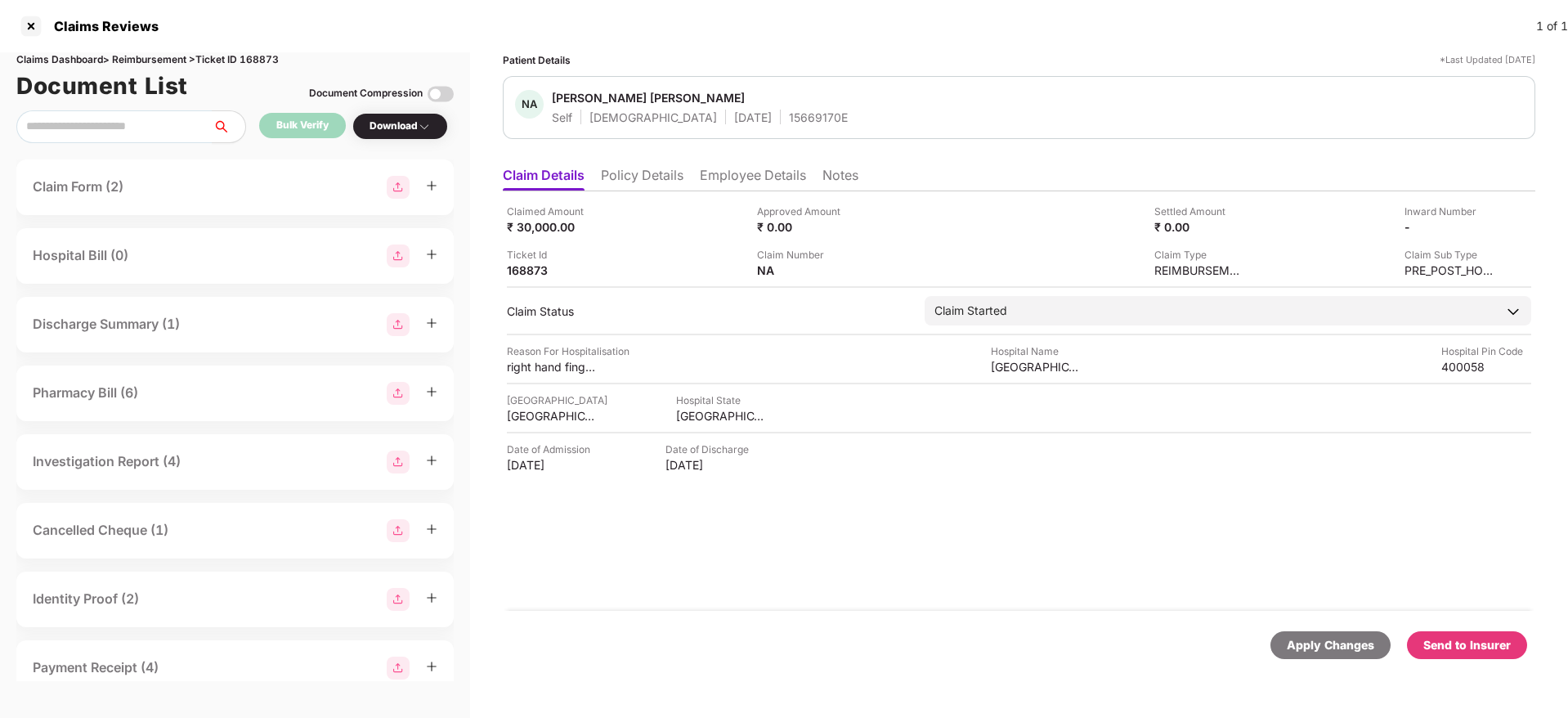
click at [1448, 637] on div "Send to Insurer" at bounding box center [1467, 645] width 88 height 18
click at [949, 585] on div "Claimed Amount ₹ 30,000.00 Approved Amount ₹ 0.00 Settled Amount ₹ 0.00 Inward …" at bounding box center [1019, 401] width 1033 height 419
click at [952, 577] on div "Claimed Amount ₹ 30,000.00 Approved Amount ₹ 0.00 Settled Amount ₹ 0.00 Inward …" at bounding box center [1019, 401] width 1033 height 419
click at [934, 577] on div "Claimed Amount ₹ 30,000.00 Approved Amount ₹ 0.00 Settled Amount ₹ 0.00 Inward …" at bounding box center [1019, 401] width 1033 height 419
click at [653, 182] on li "Policy Details" at bounding box center [642, 178] width 83 height 24
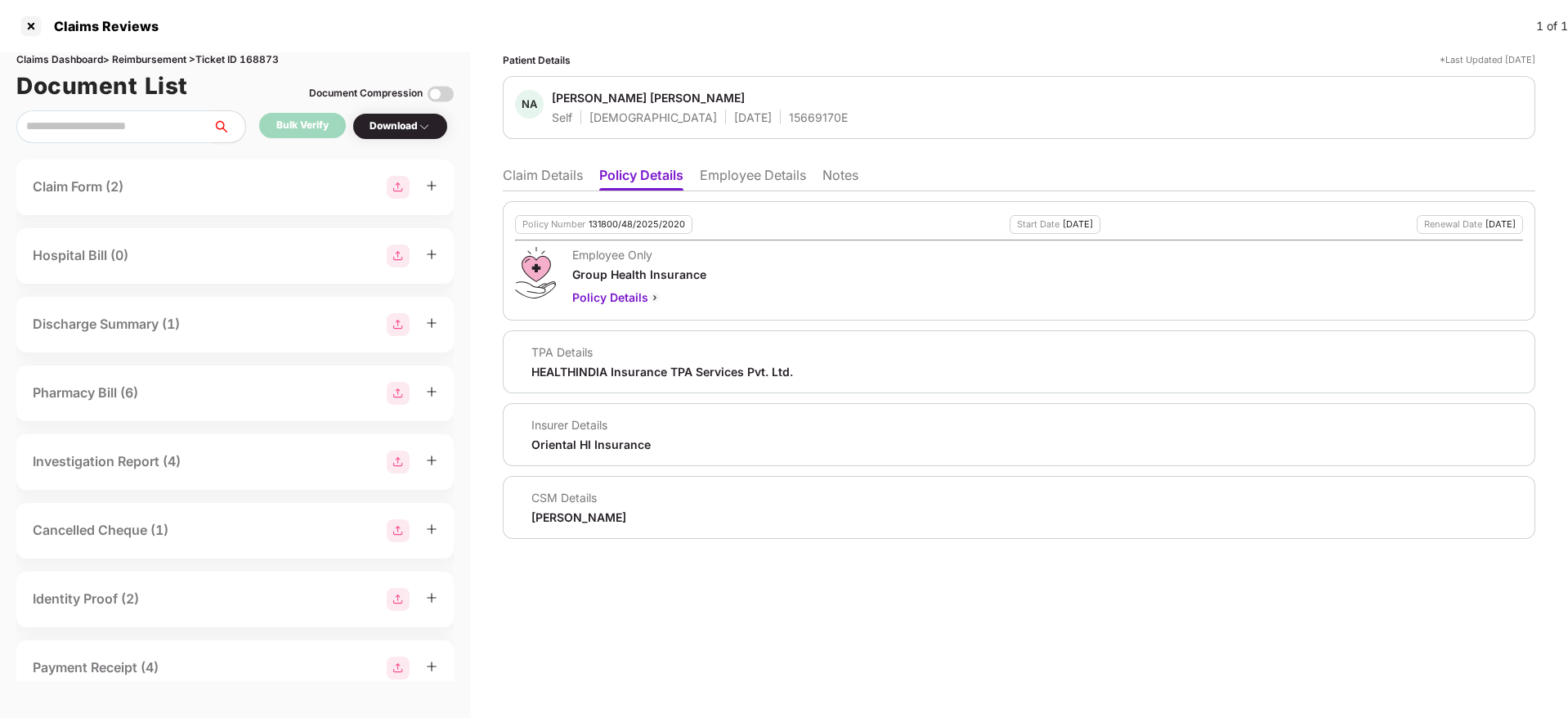
click at [556, 178] on li "Claim Details" at bounding box center [543, 178] width 80 height 24
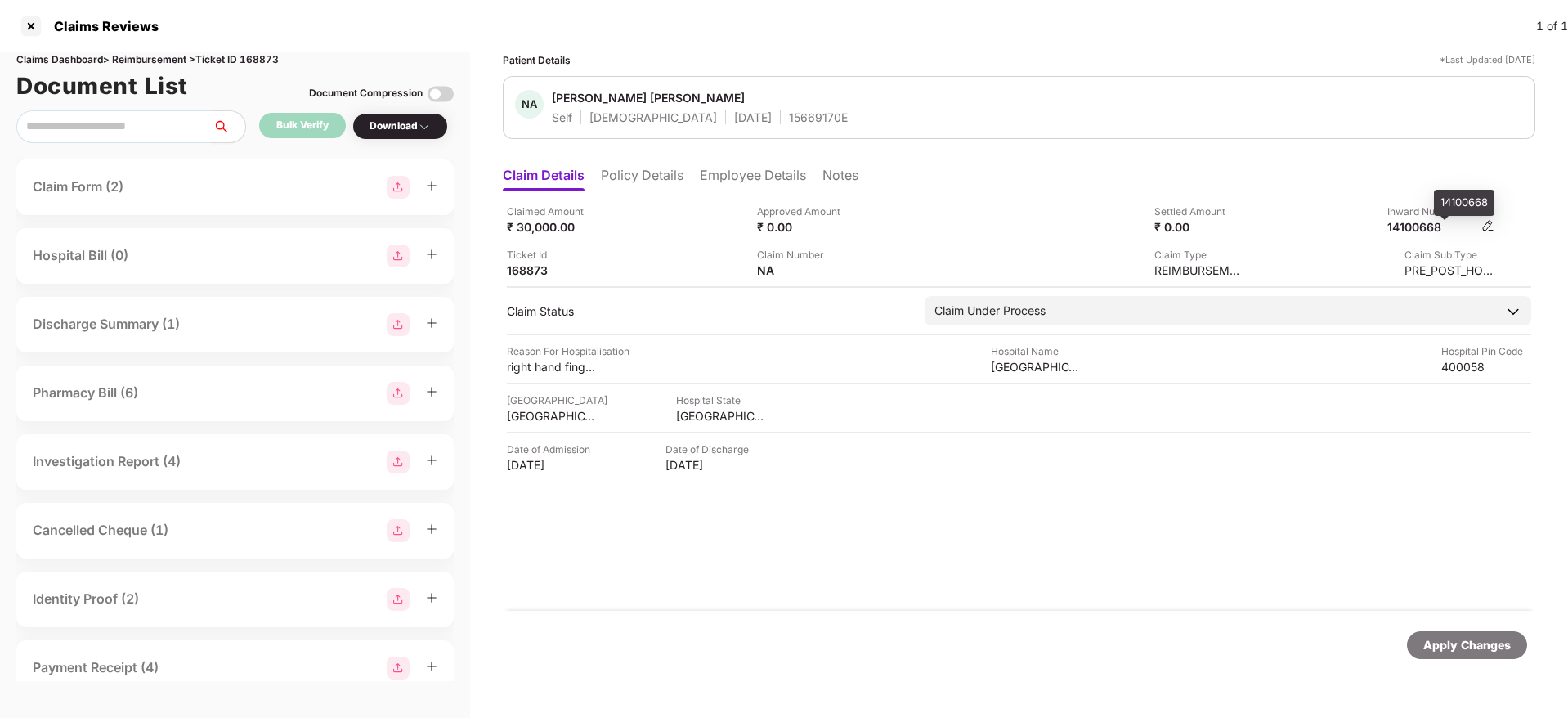
click at [1426, 228] on div "14100668" at bounding box center [1433, 227] width 90 height 16
copy div "14100668"
